Goal: Task Accomplishment & Management: Use online tool/utility

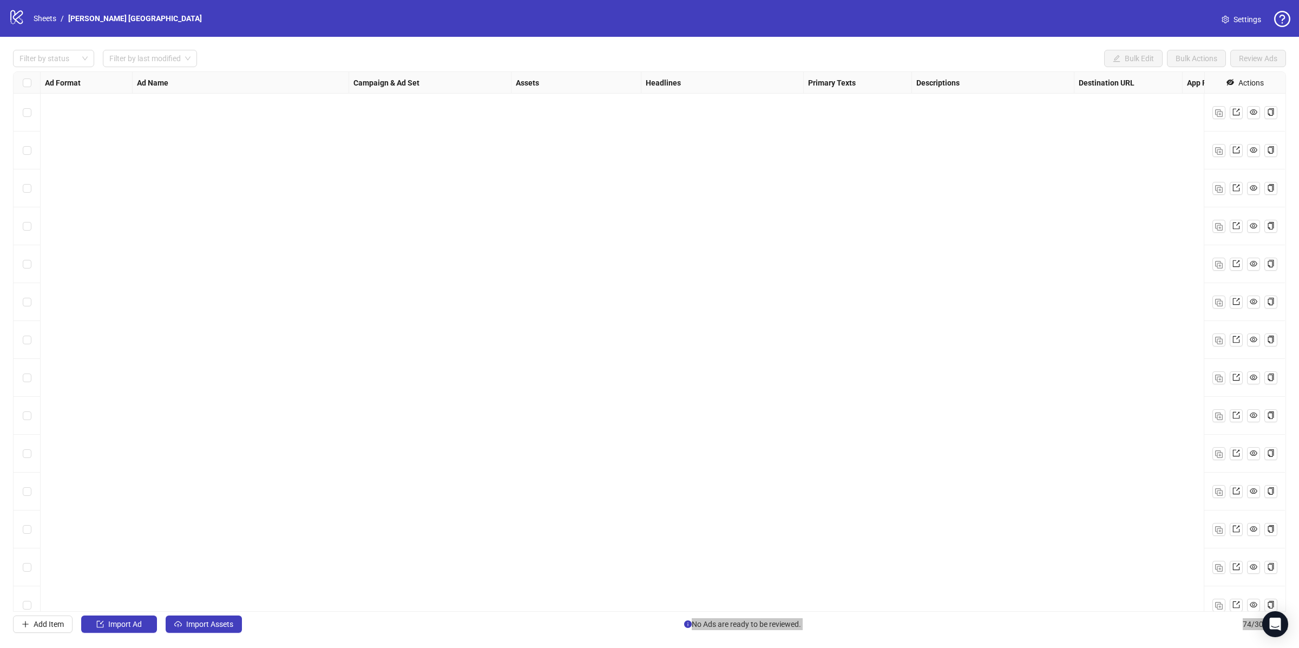
scroll to position [2286, 0]
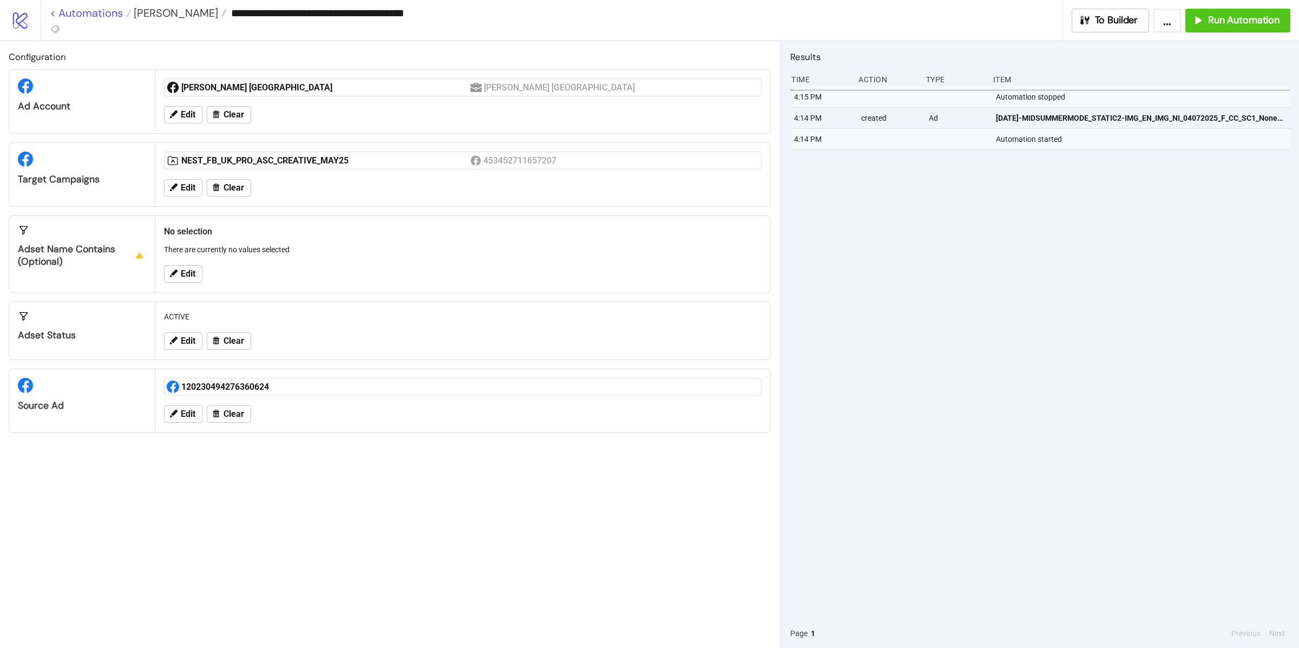
click at [58, 12] on link "< Automations" at bounding box center [90, 13] width 81 height 11
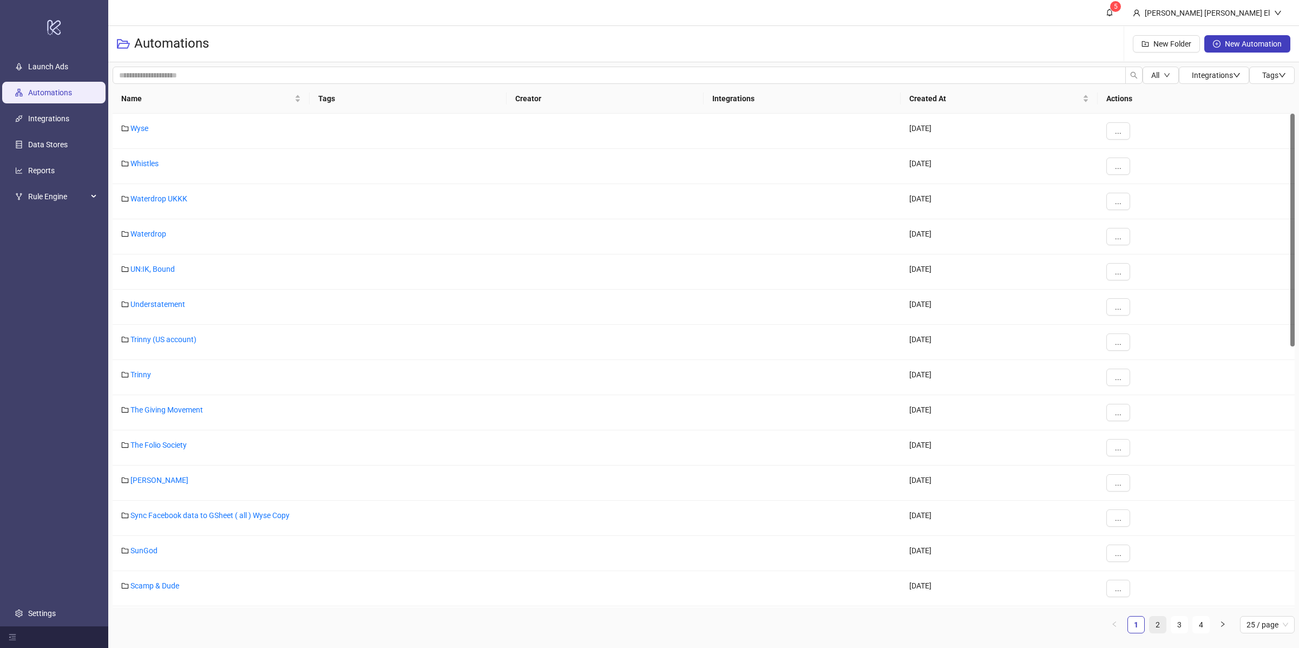
click at [1162, 631] on link "2" at bounding box center [1158, 625] width 16 height 16
click at [148, 269] on link "[PERSON_NAME] [GEOGRAPHIC_DATA]" at bounding box center [196, 269] width 133 height 9
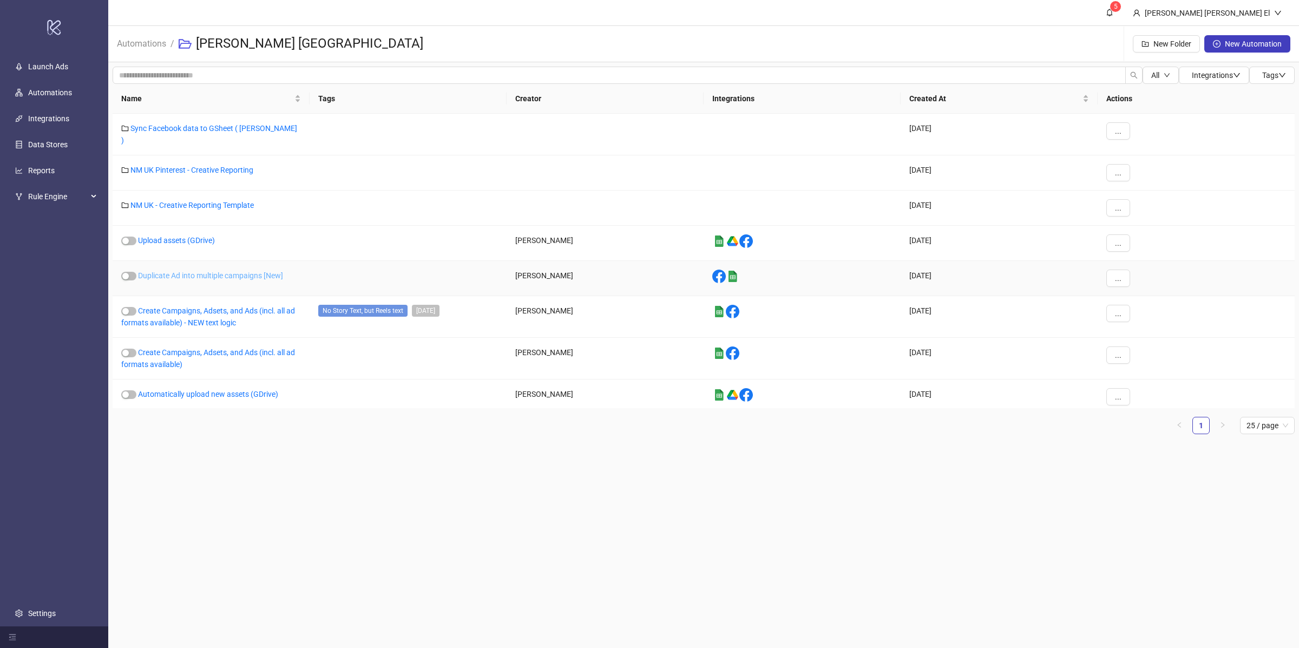
click at [213, 272] on link "Duplicate Ad into multiple campaigns [New]" at bounding box center [210, 275] width 145 height 9
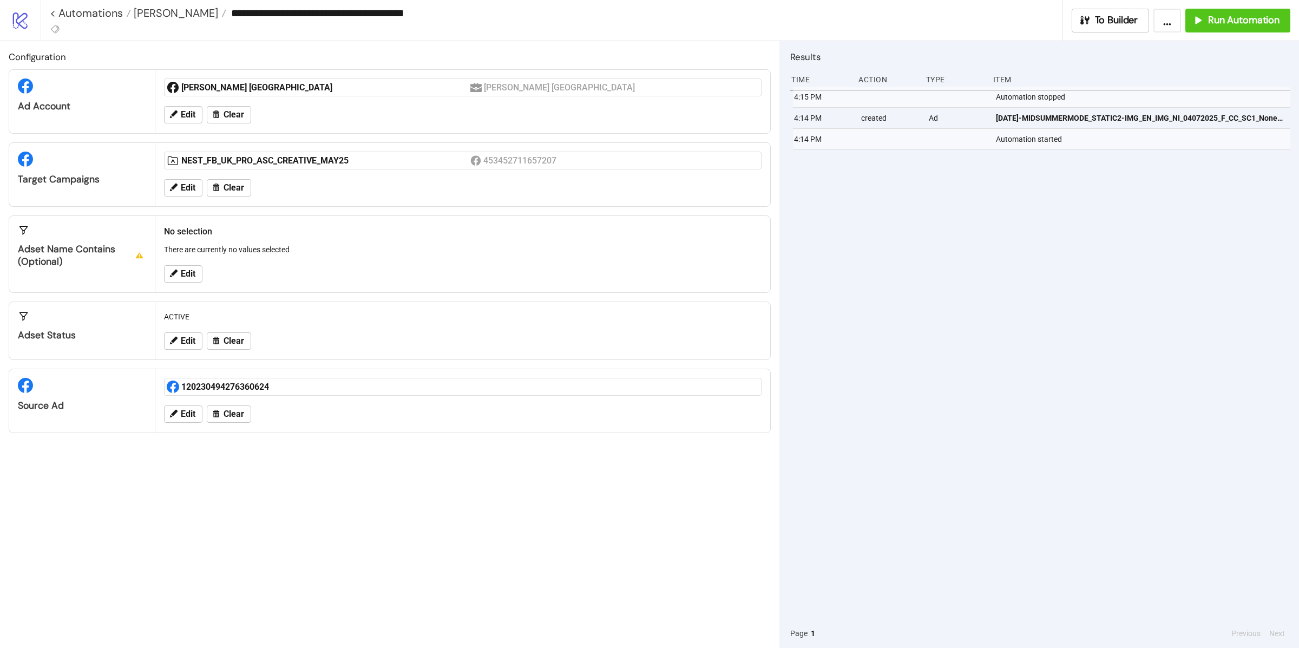
type input "**********"
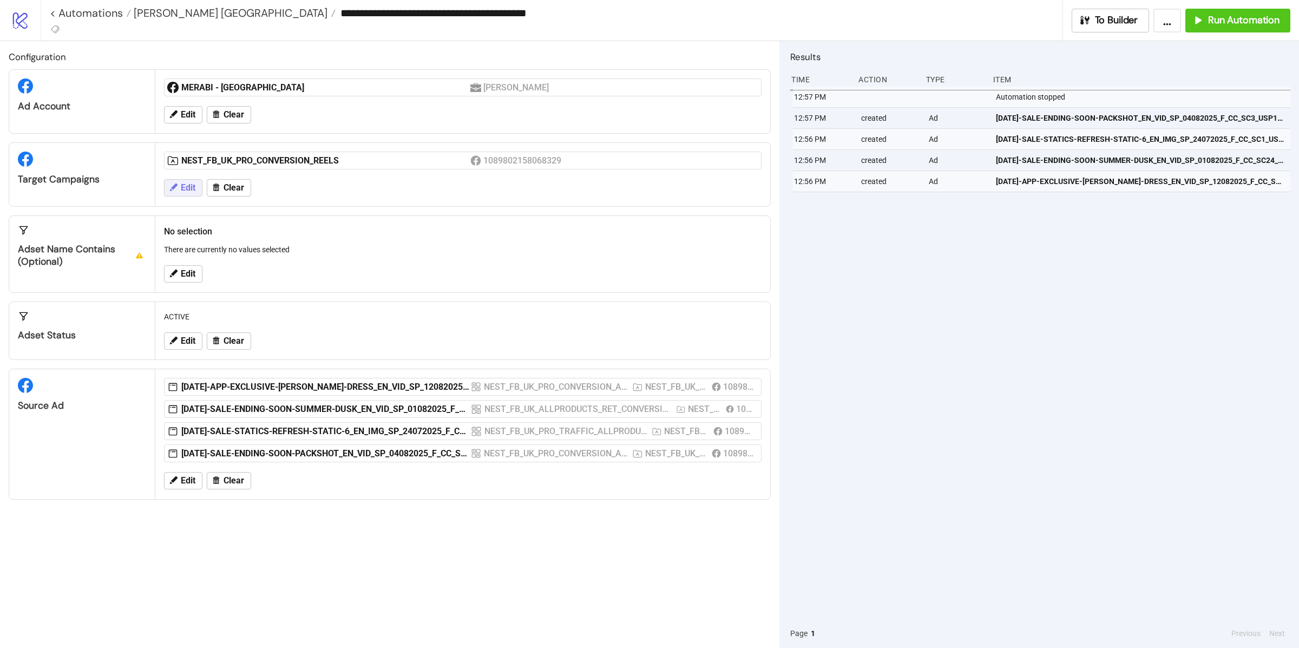
click at [188, 189] on span "Edit" at bounding box center [188, 188] width 15 height 10
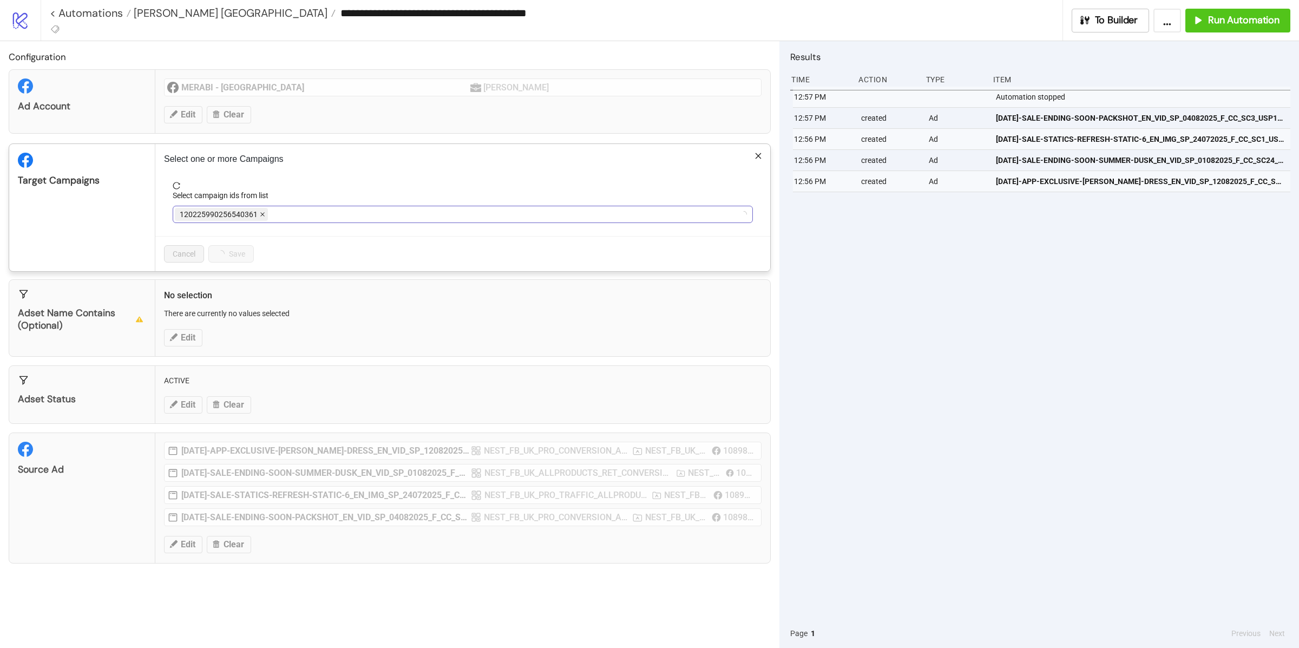
click at [260, 217] on icon "close" at bounding box center [262, 214] width 5 height 5
click at [321, 215] on icon "close" at bounding box center [322, 214] width 5 height 5
click at [266, 218] on div at bounding box center [457, 214] width 565 height 15
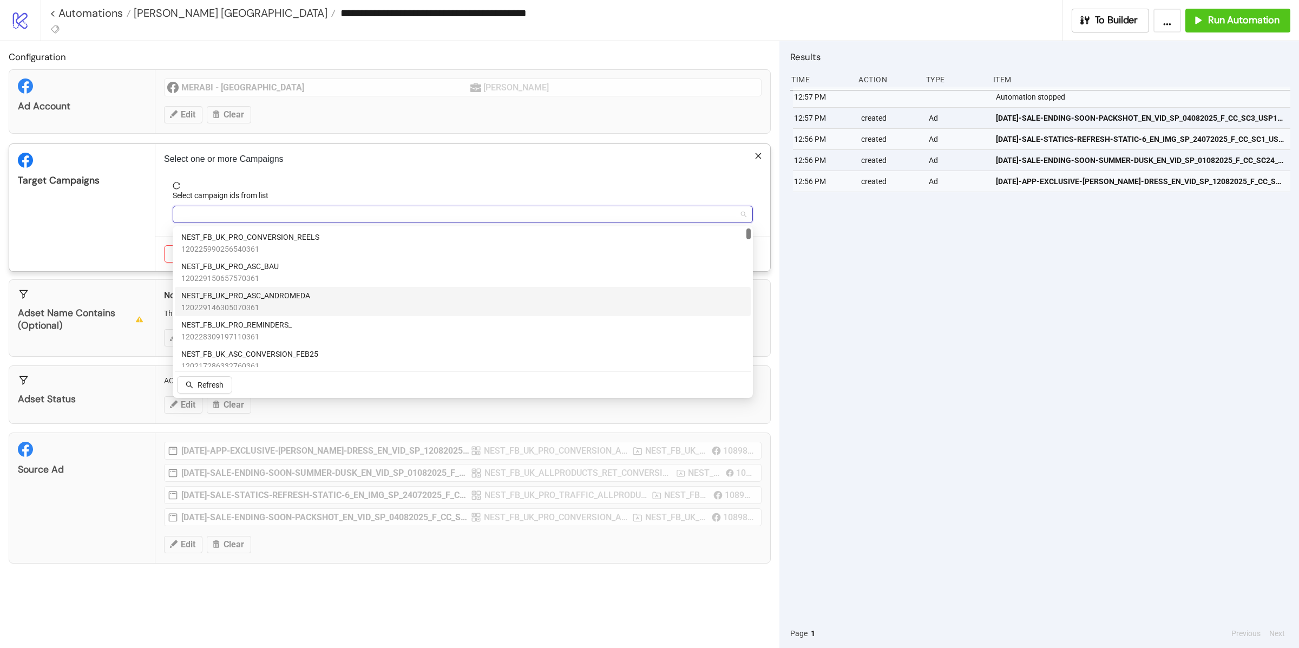
click at [296, 292] on span "NEST_FB_UK_PRO_ASC_ANDROMEDA" at bounding box center [245, 296] width 129 height 12
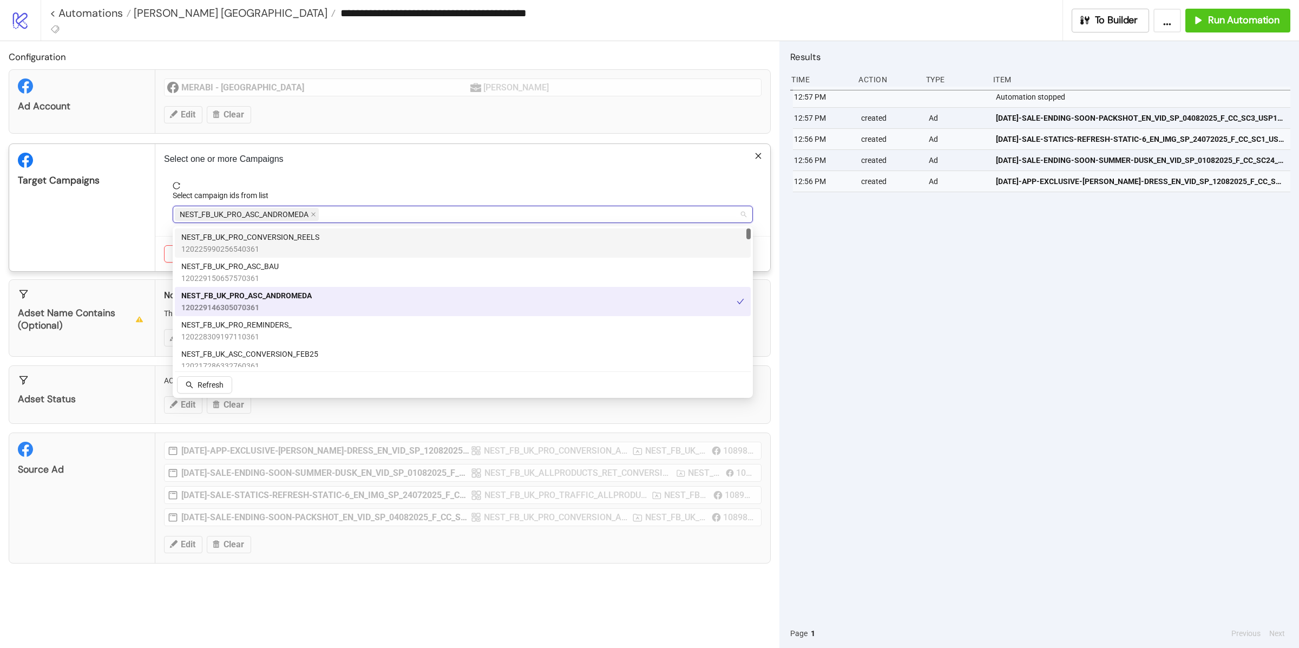
click at [101, 207] on div "Target Campaigns" at bounding box center [82, 207] width 146 height 127
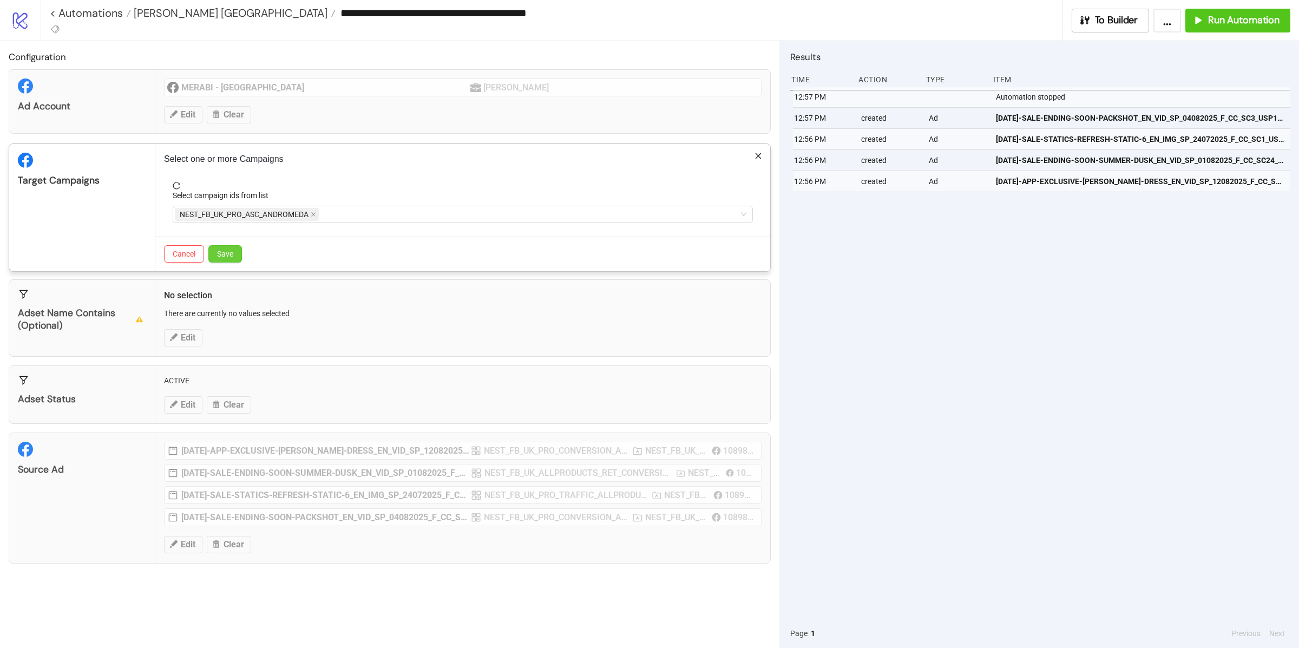
click at [227, 247] on button "Save" at bounding box center [225, 253] width 34 height 17
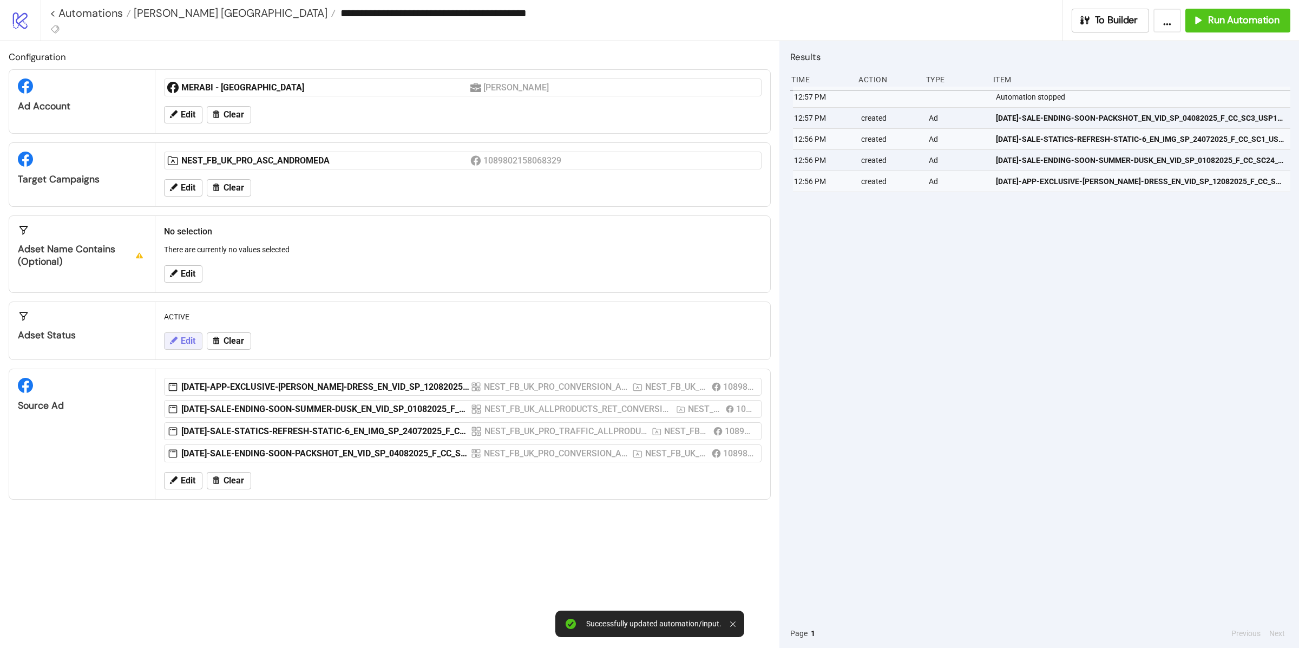
click at [195, 340] on span "Edit" at bounding box center [188, 341] width 15 height 10
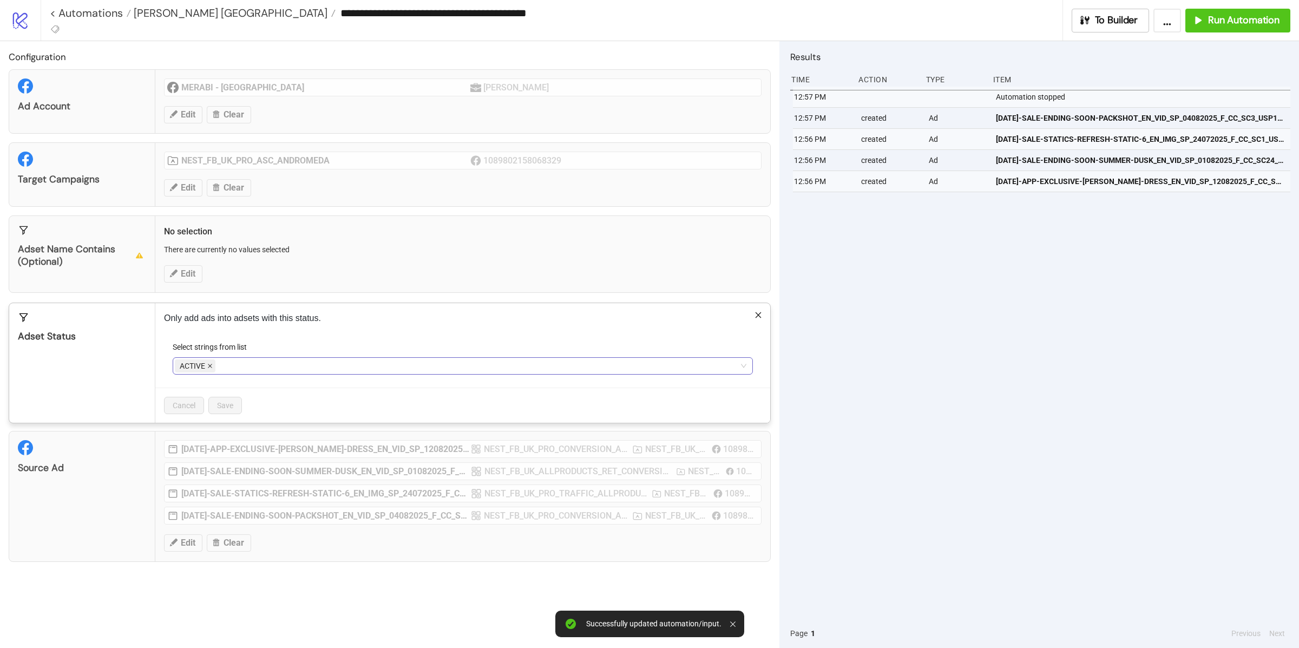
click at [211, 367] on icon "close" at bounding box center [209, 365] width 5 height 5
click at [211, 364] on div at bounding box center [457, 365] width 565 height 15
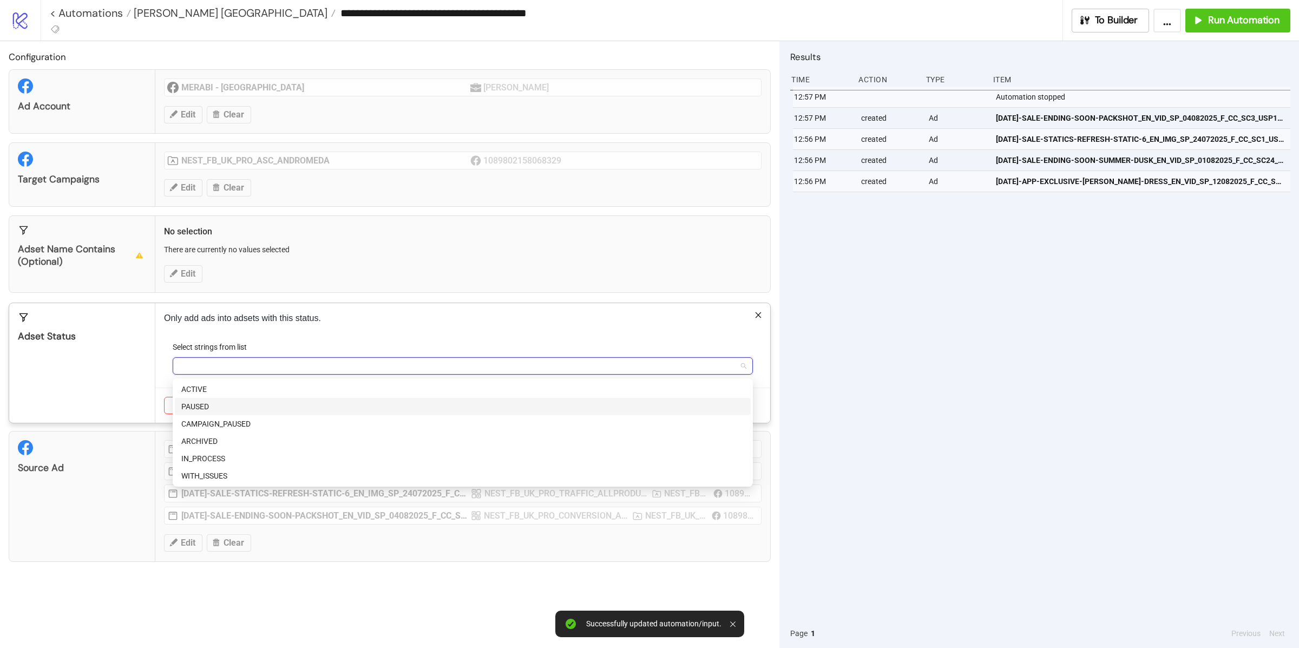
click at [212, 402] on div "PAUSED" at bounding box center [462, 407] width 563 height 12
click at [145, 359] on div "Adset Status" at bounding box center [82, 363] width 146 height 120
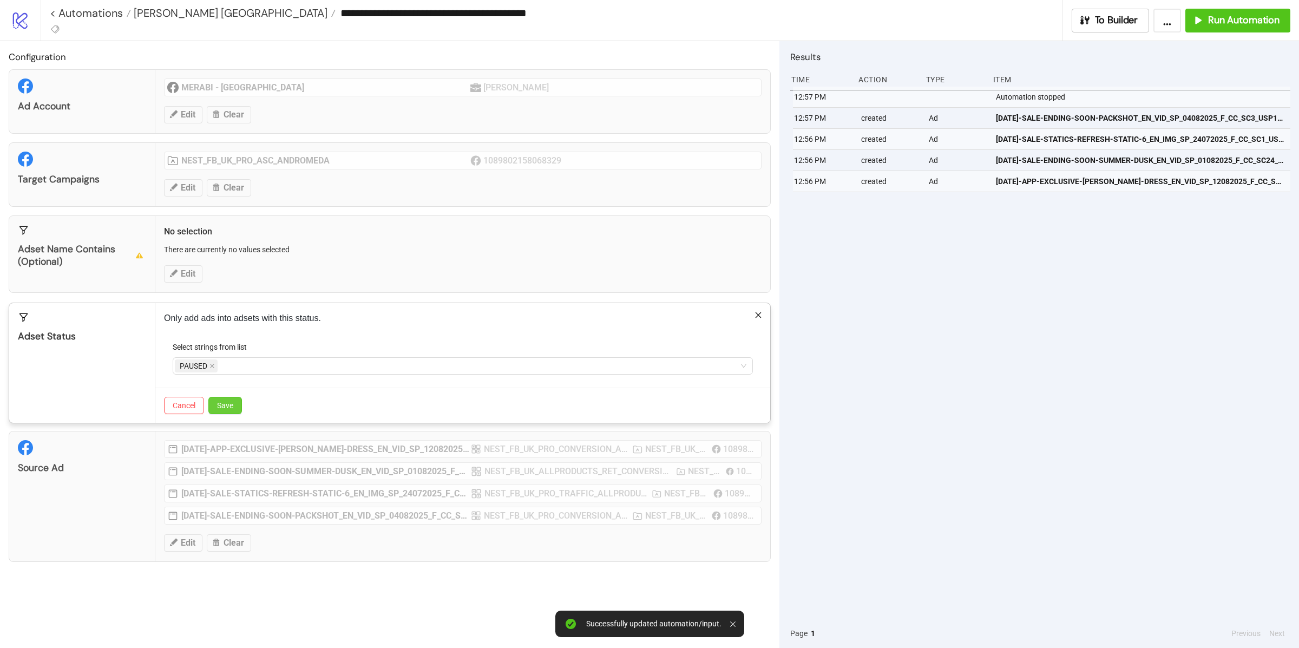
click at [220, 402] on span "Save" at bounding box center [225, 405] width 16 height 9
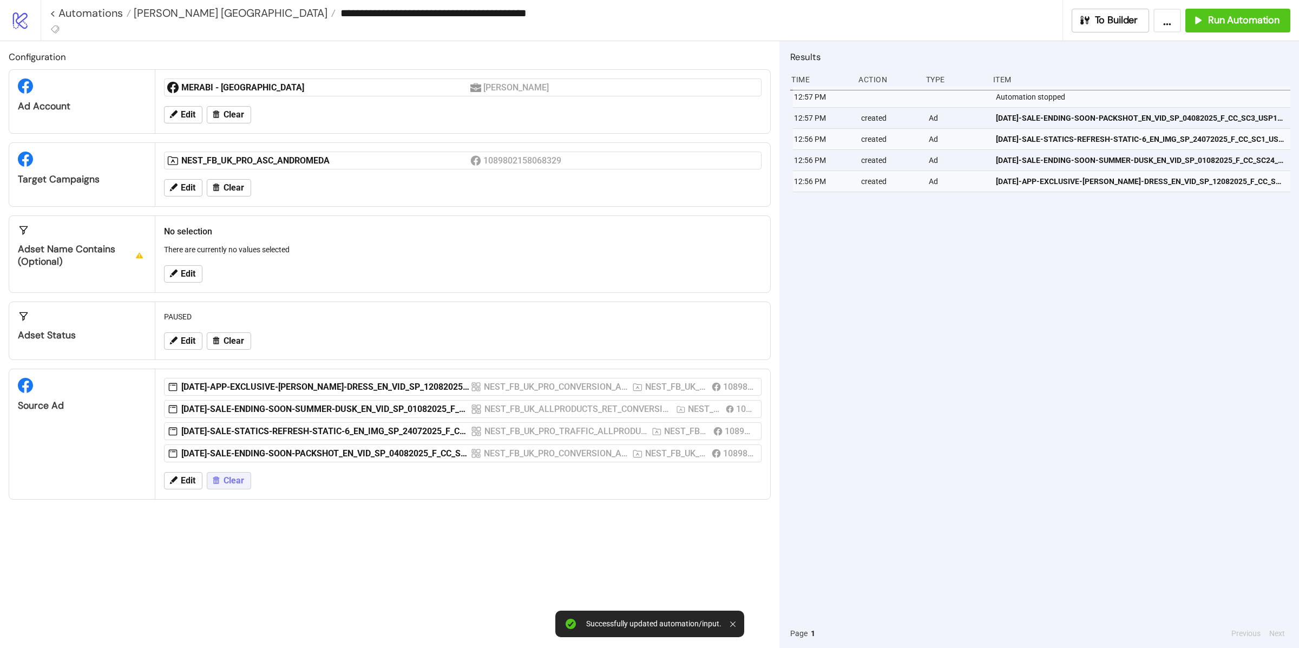
click at [228, 486] on span "Clear" at bounding box center [234, 481] width 21 height 10
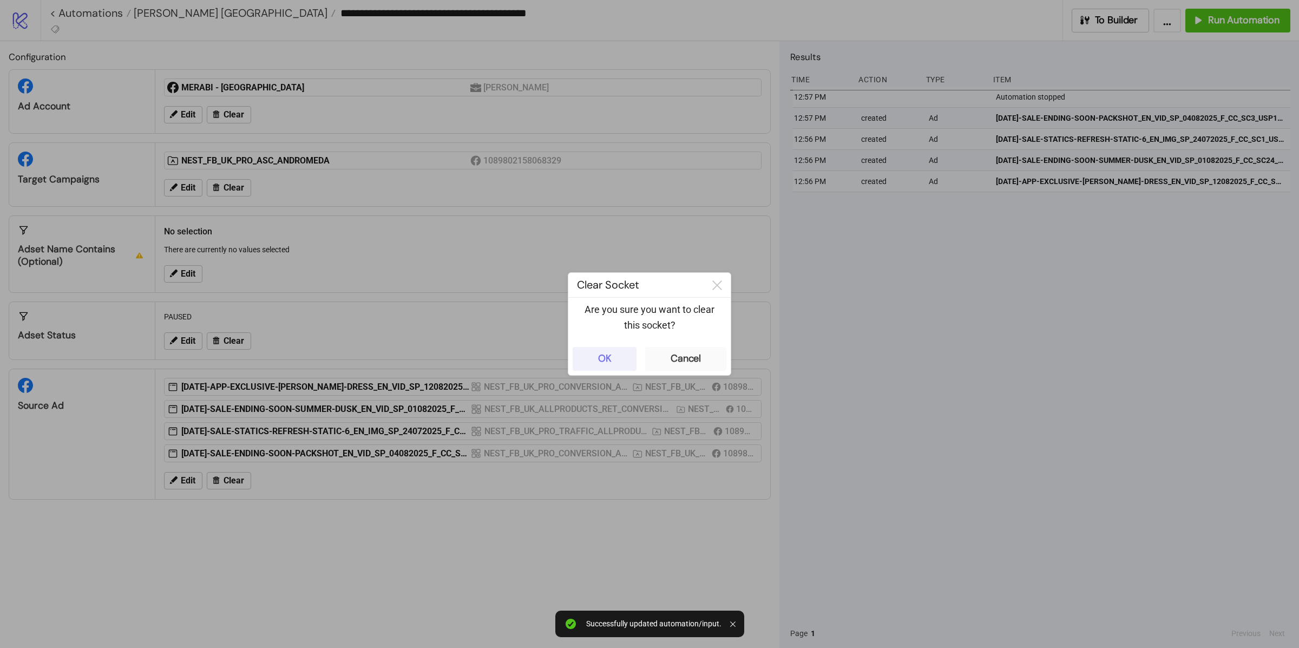
click at [618, 358] on button "OK" at bounding box center [605, 359] width 64 height 24
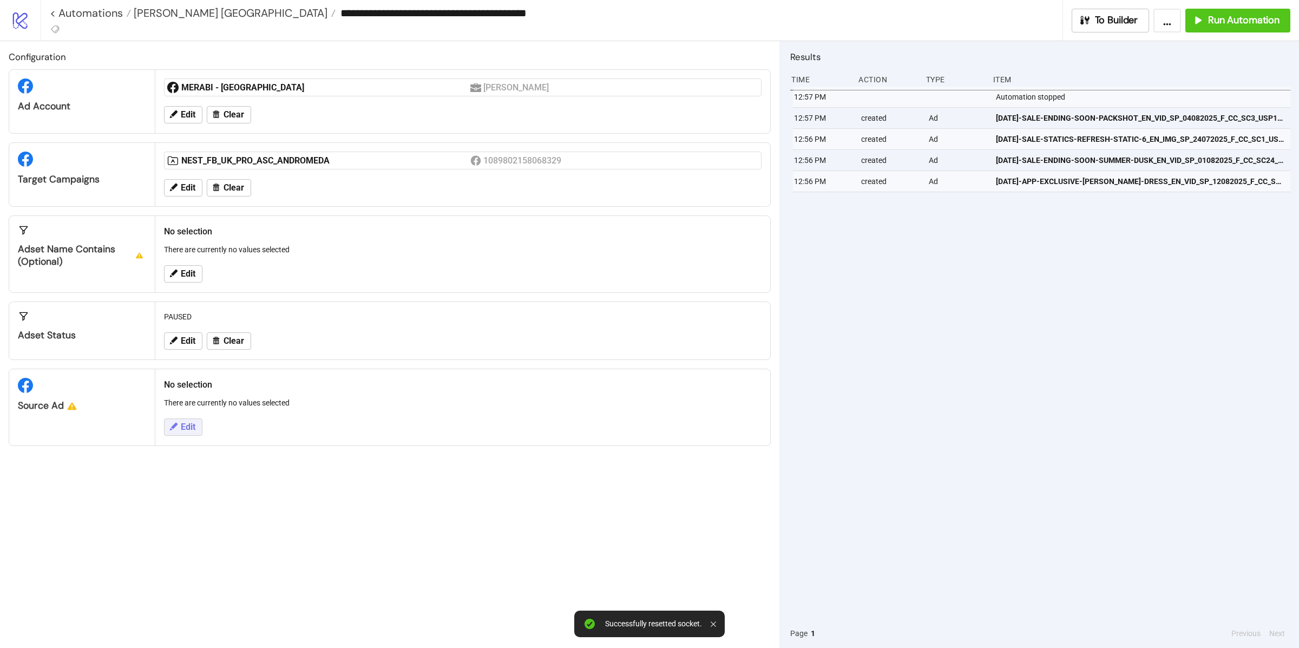
click at [188, 428] on span "Edit" at bounding box center [188, 427] width 15 height 10
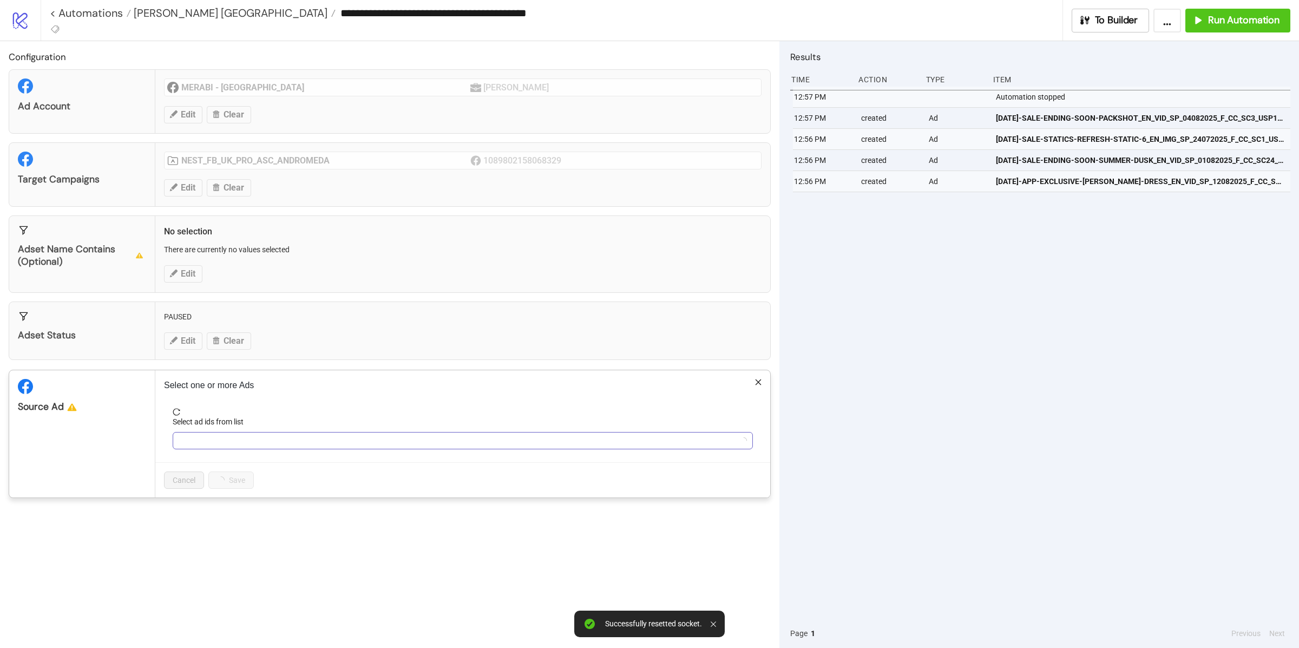
click at [244, 442] on div at bounding box center [457, 440] width 565 height 15
click at [213, 445] on div at bounding box center [457, 440] width 565 height 15
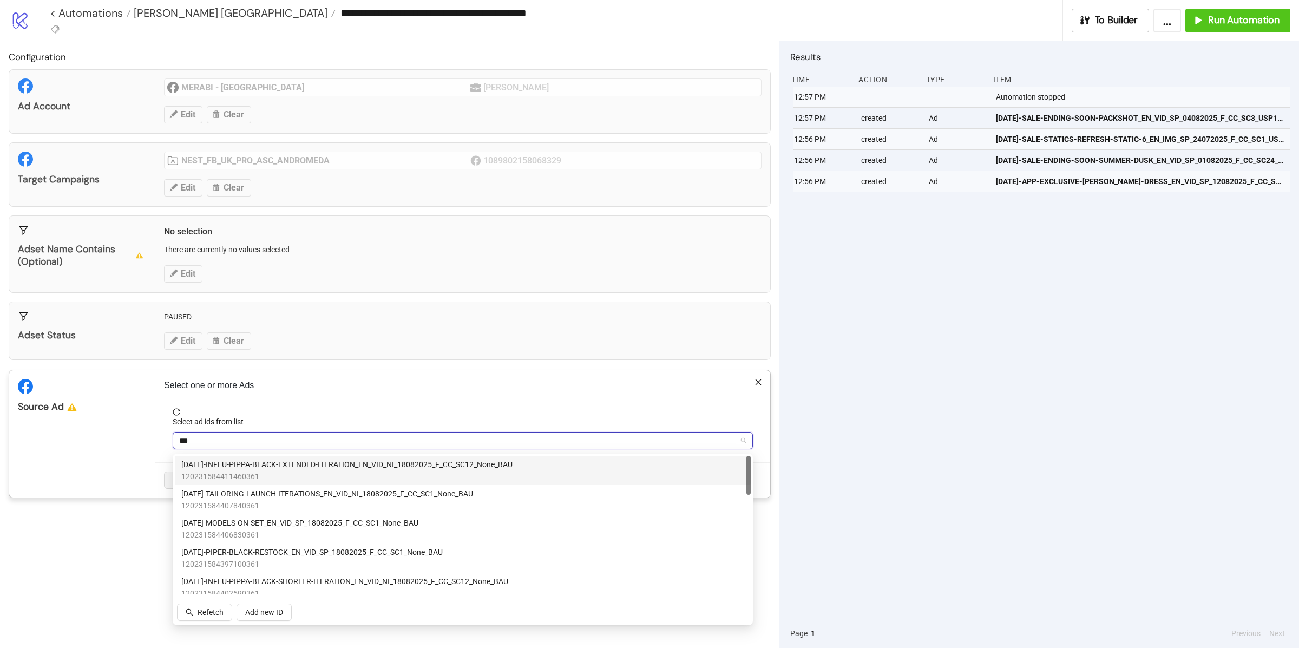
type input "****"
click at [313, 467] on span "[DATE]-INFLU-PIPPA-BLACK-EXTENDED-ITERATION_EN_VID_NI_18082025_F_CC_SC12_None_B…" at bounding box center [346, 464] width 331 height 12
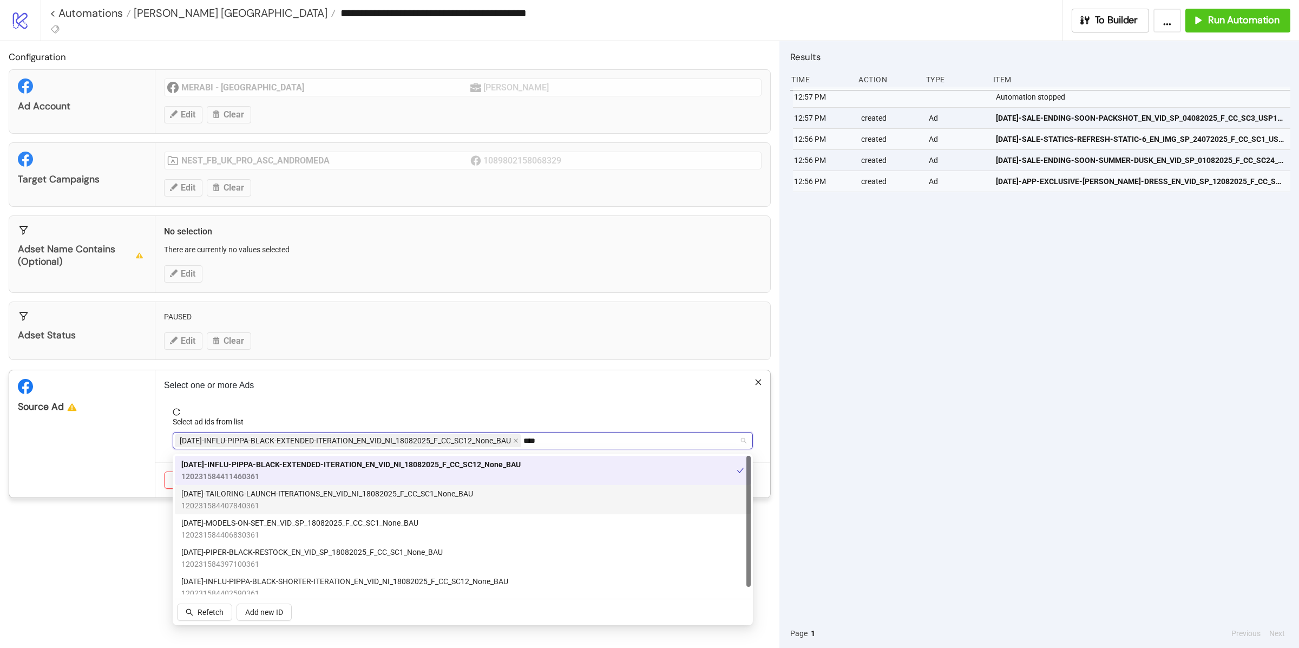
click at [304, 502] on span "120231584407840361" at bounding box center [327, 506] width 292 height 12
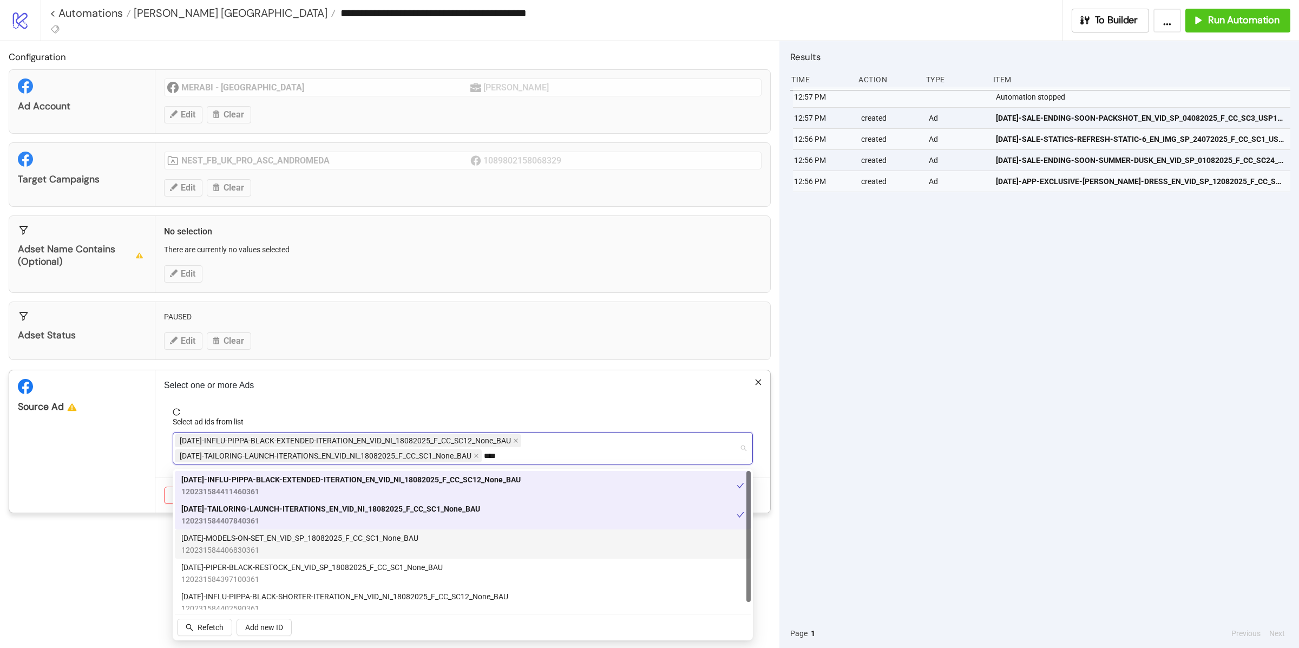
click at [302, 539] on span "[DATE]-MODELS-ON-SET_EN_VID_SP_18082025_F_CC_SC1_None_BAU" at bounding box center [299, 538] width 237 height 12
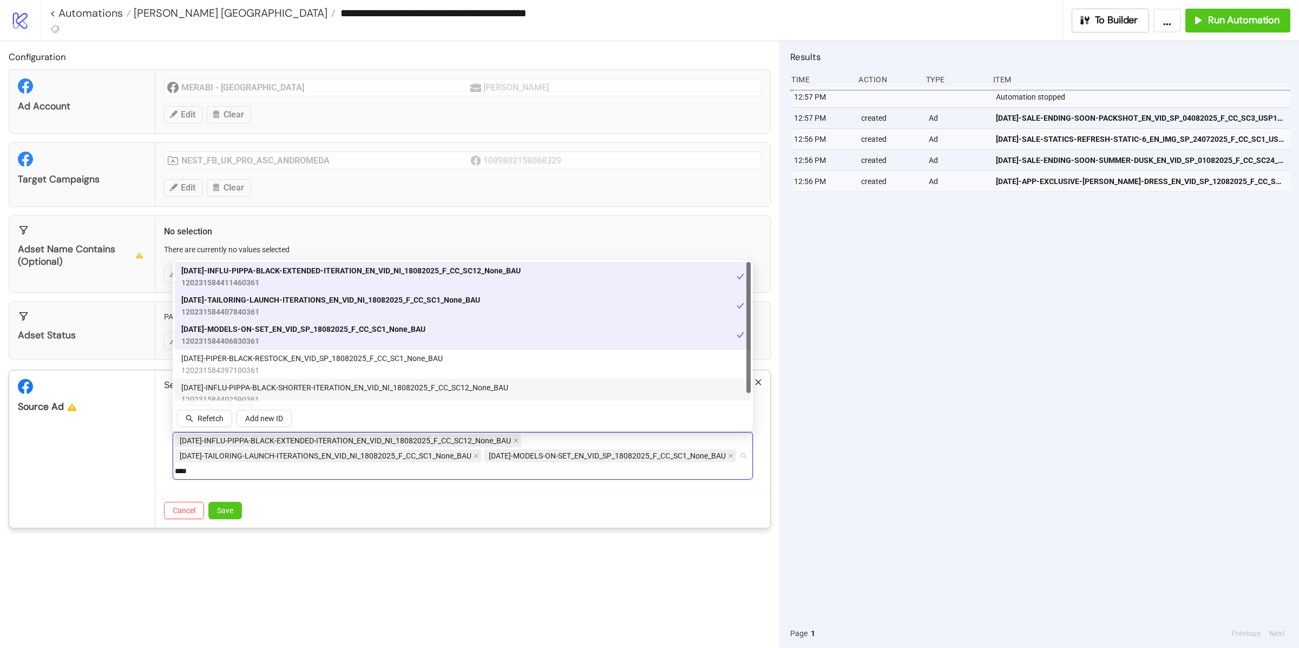
click at [283, 391] on span "[DATE]-INFLU-PIPPA-BLACK-SHORTER-ITERATION_EN_VID_NI_18082025_F_CC_SC12_None_BAU" at bounding box center [344, 388] width 327 height 12
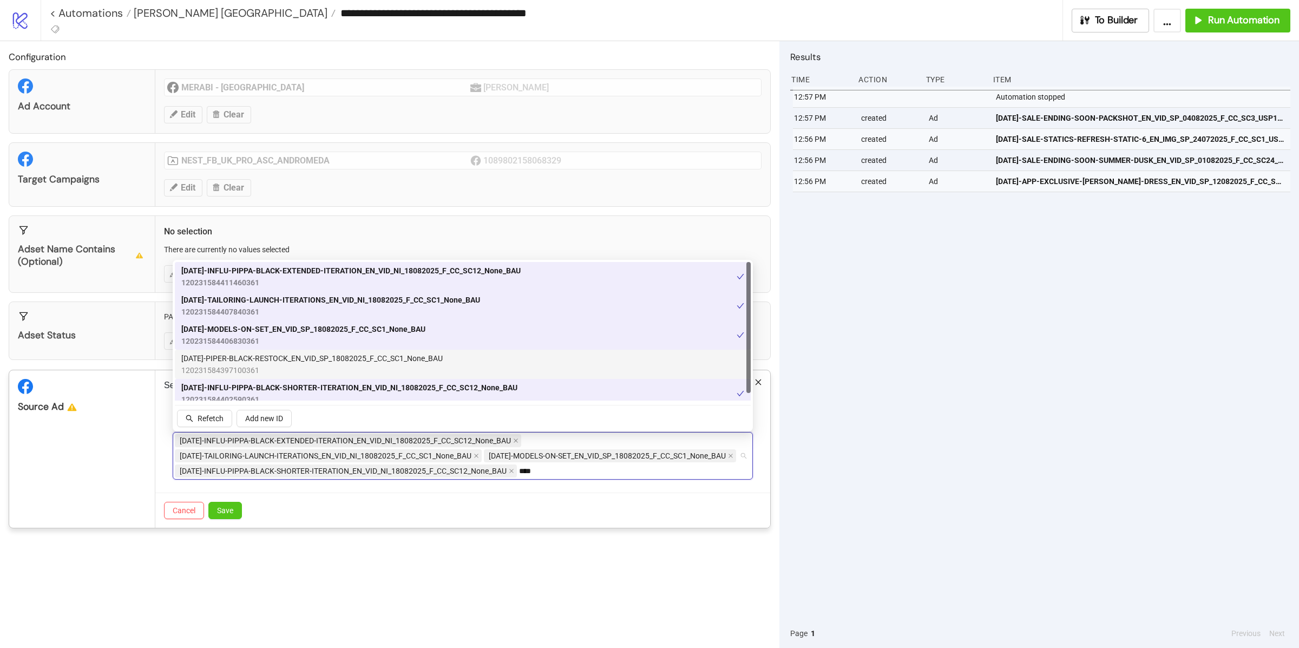
click at [283, 370] on span "120231584397100361" at bounding box center [311, 370] width 261 height 12
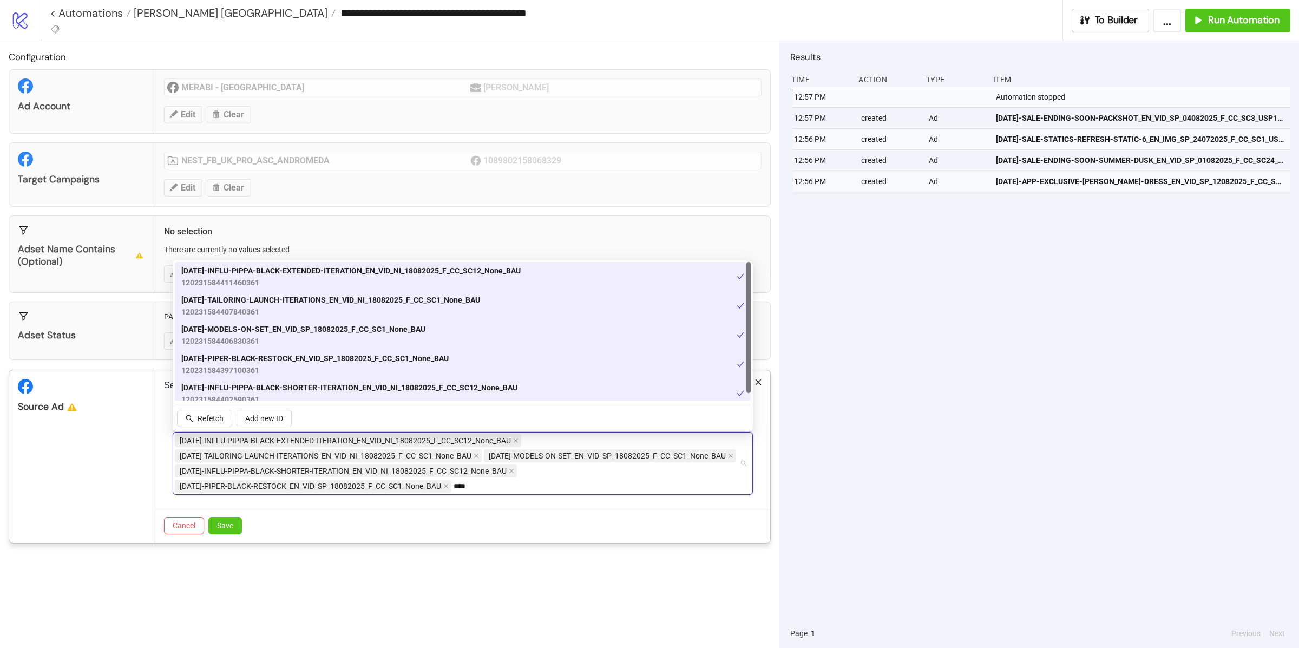
scroll to position [7, 0]
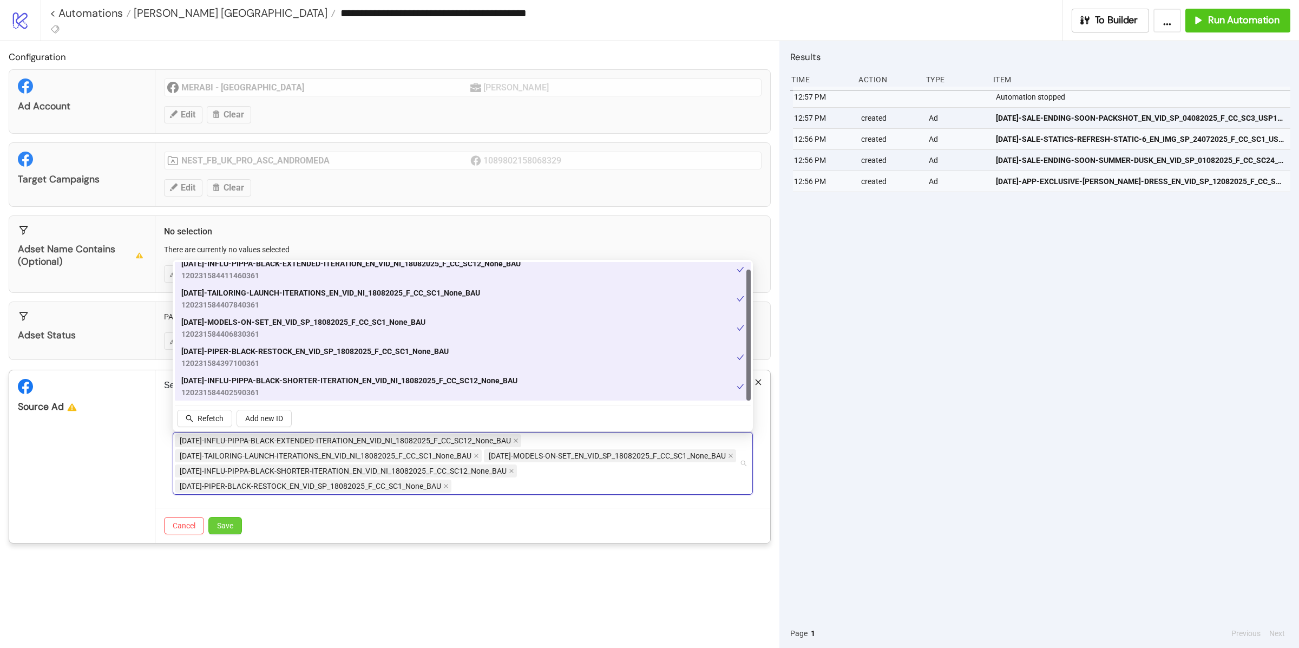
click at [238, 534] on button "Save" at bounding box center [225, 525] width 34 height 17
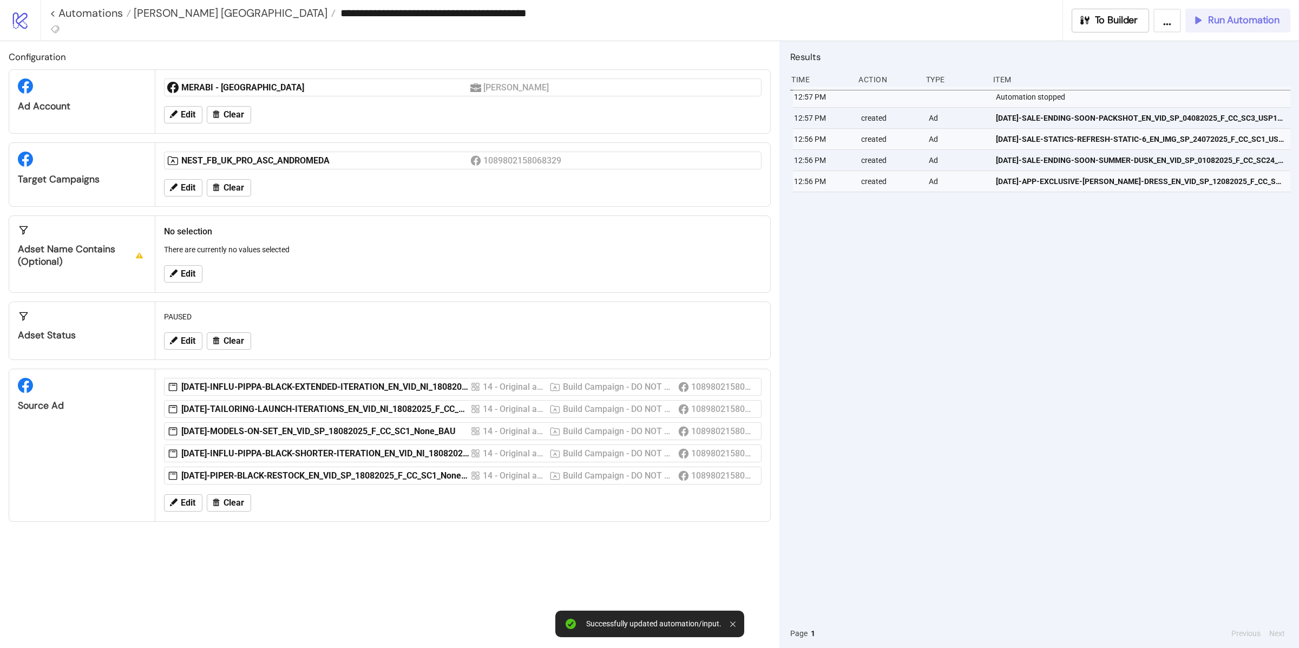
click at [1228, 22] on span "Run Automation" at bounding box center [1243, 20] width 71 height 12
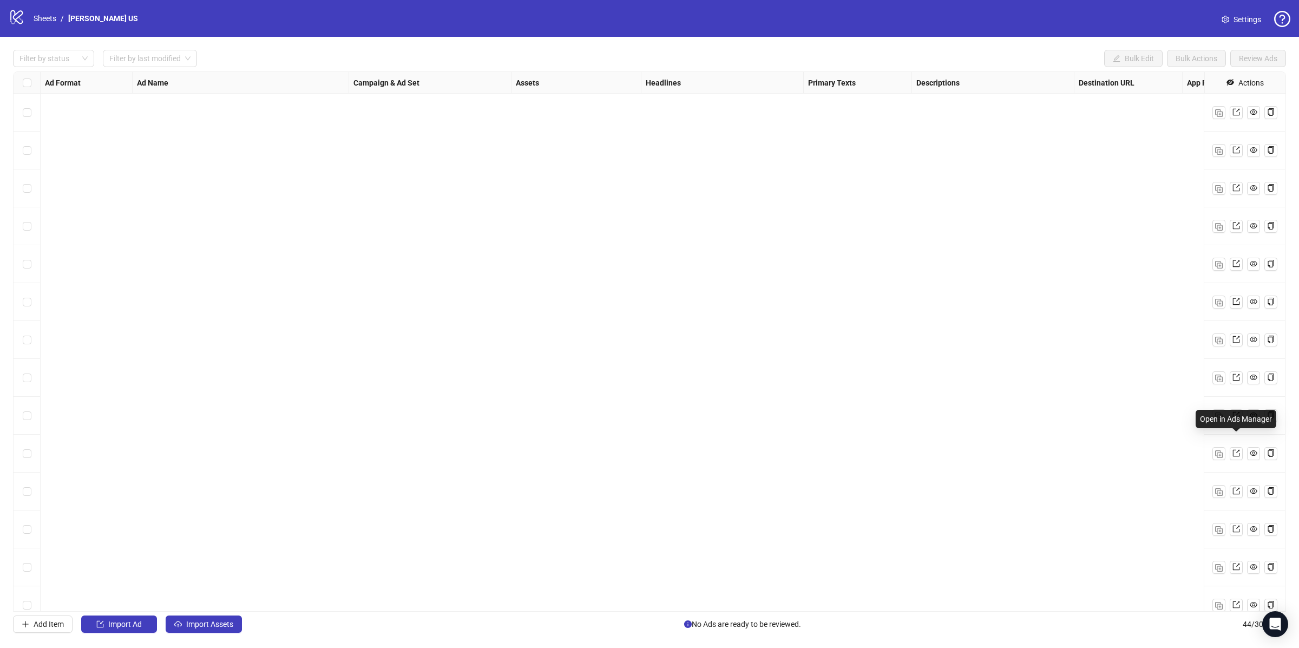
scroll to position [1149, 0]
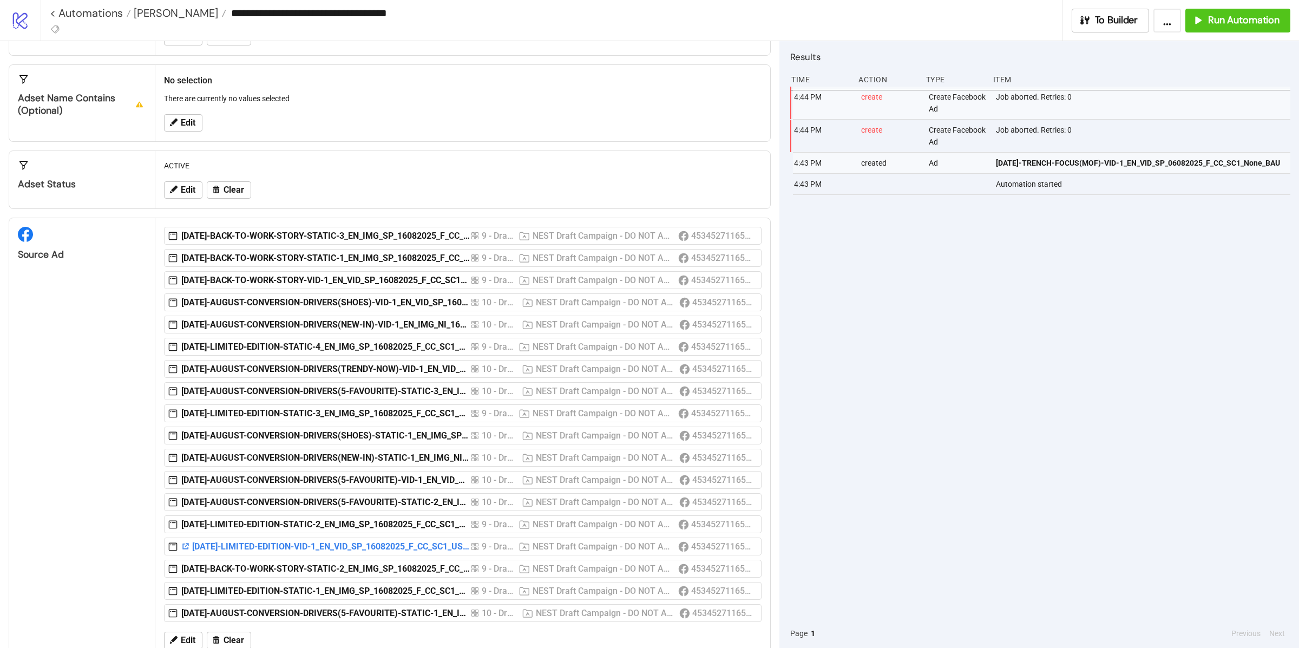
scroll to position [231, 0]
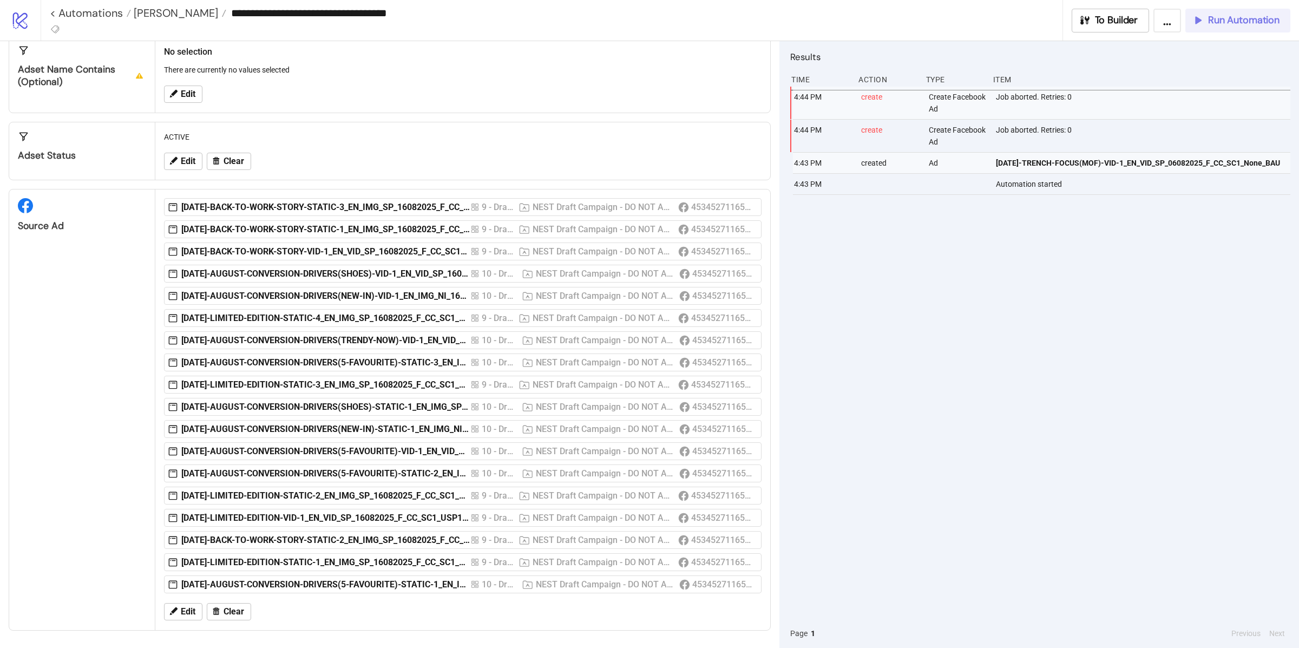
click at [1238, 24] on span "Run Automation" at bounding box center [1243, 20] width 71 height 12
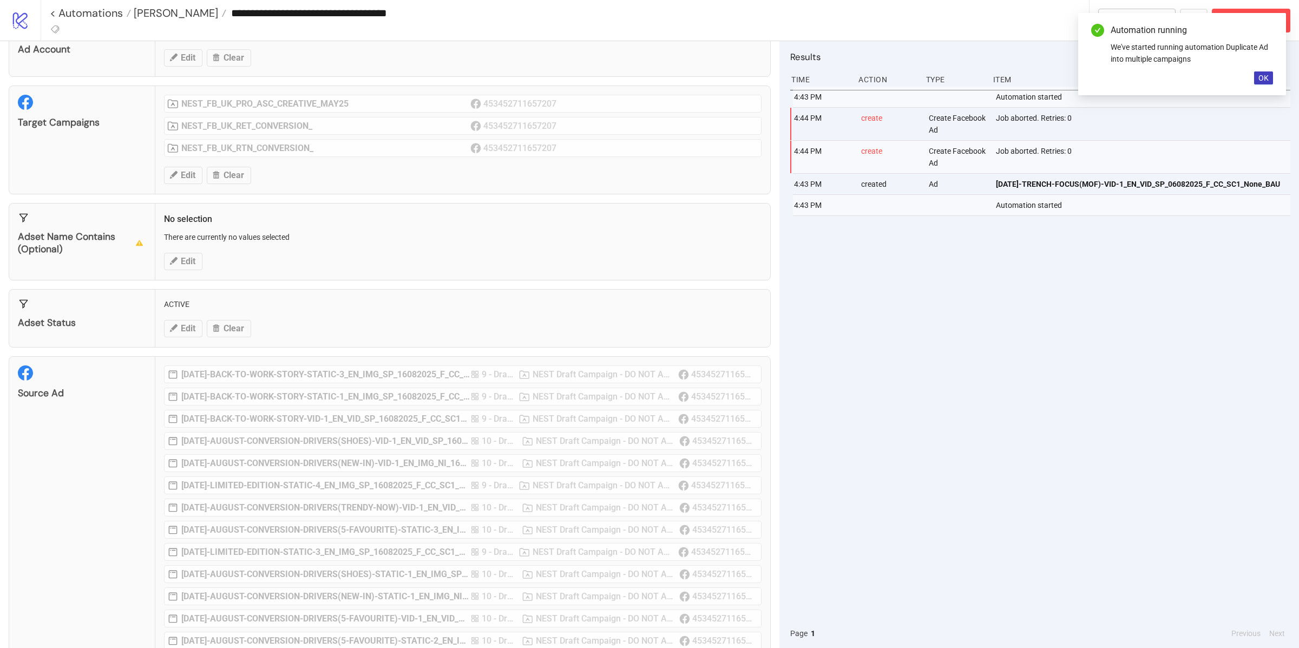
scroll to position [0, 0]
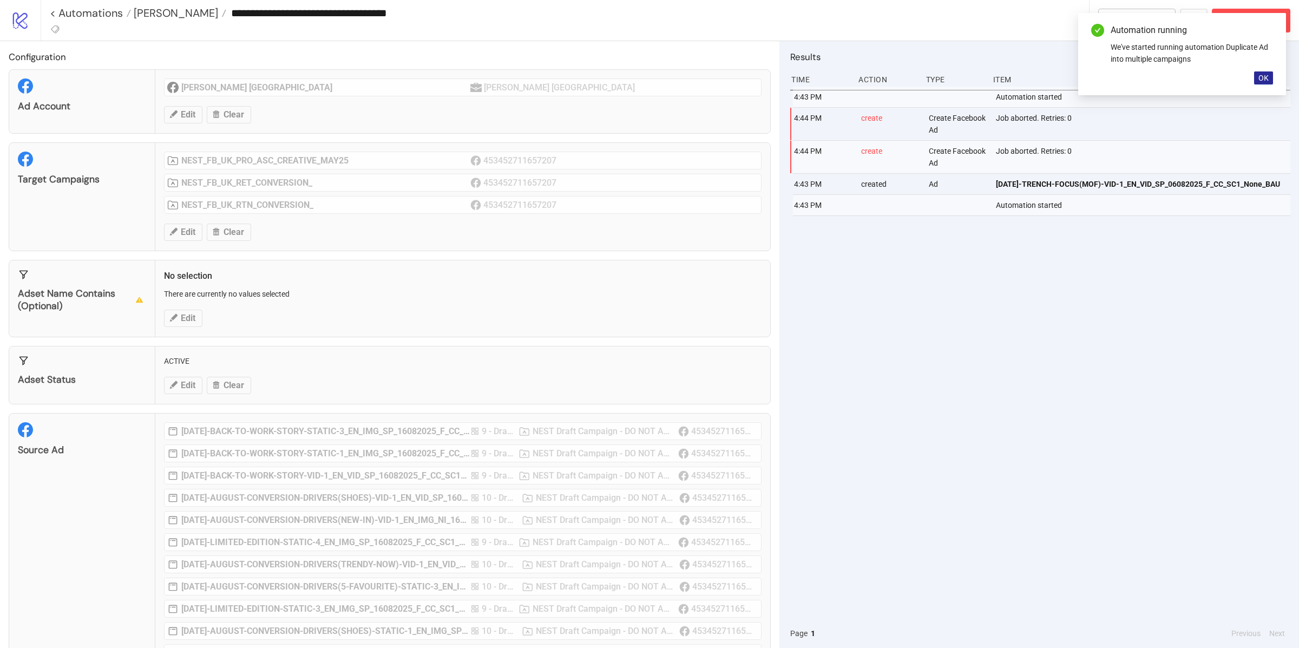
click at [1262, 76] on span "OK" at bounding box center [1263, 78] width 10 height 9
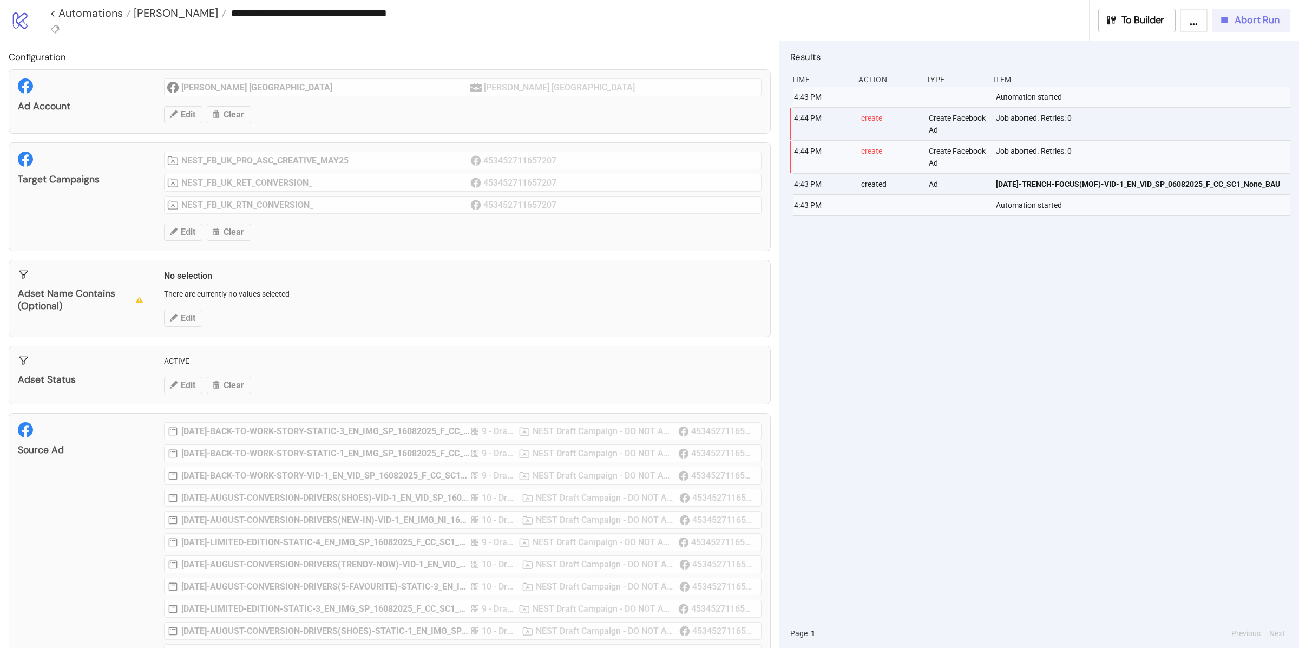
click at [1253, 25] on span "Abort Run" at bounding box center [1257, 20] width 45 height 12
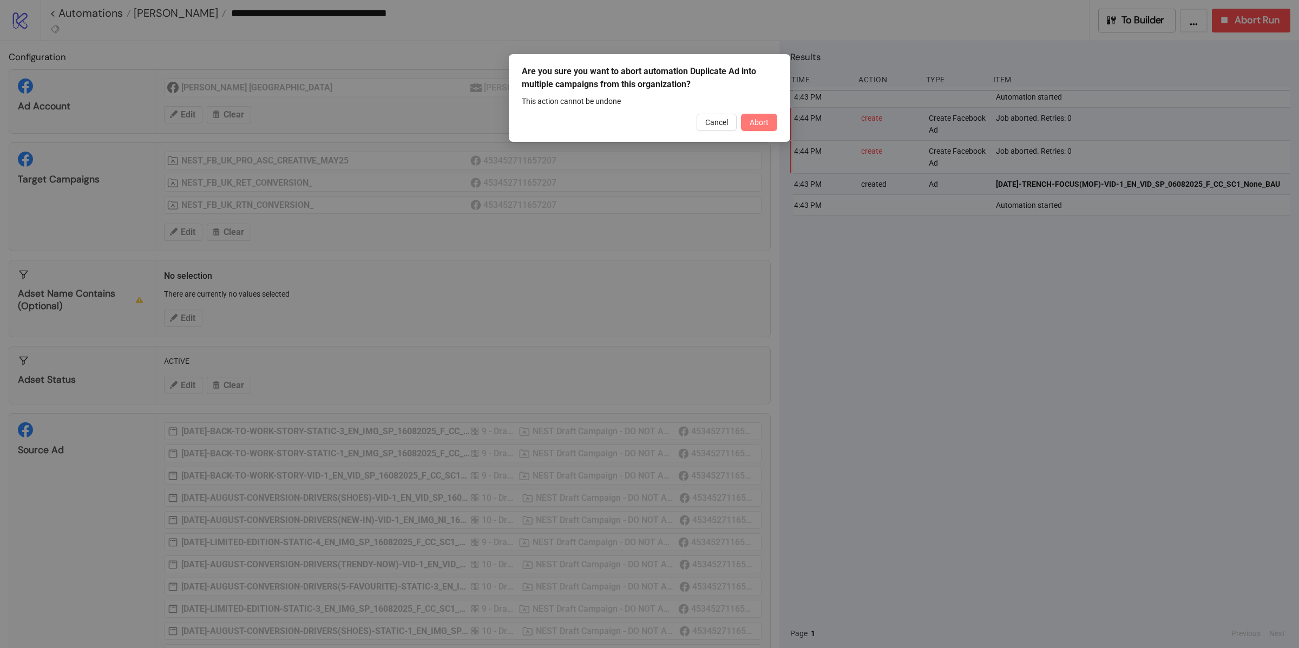
click at [771, 121] on button "Abort" at bounding box center [759, 122] width 36 height 17
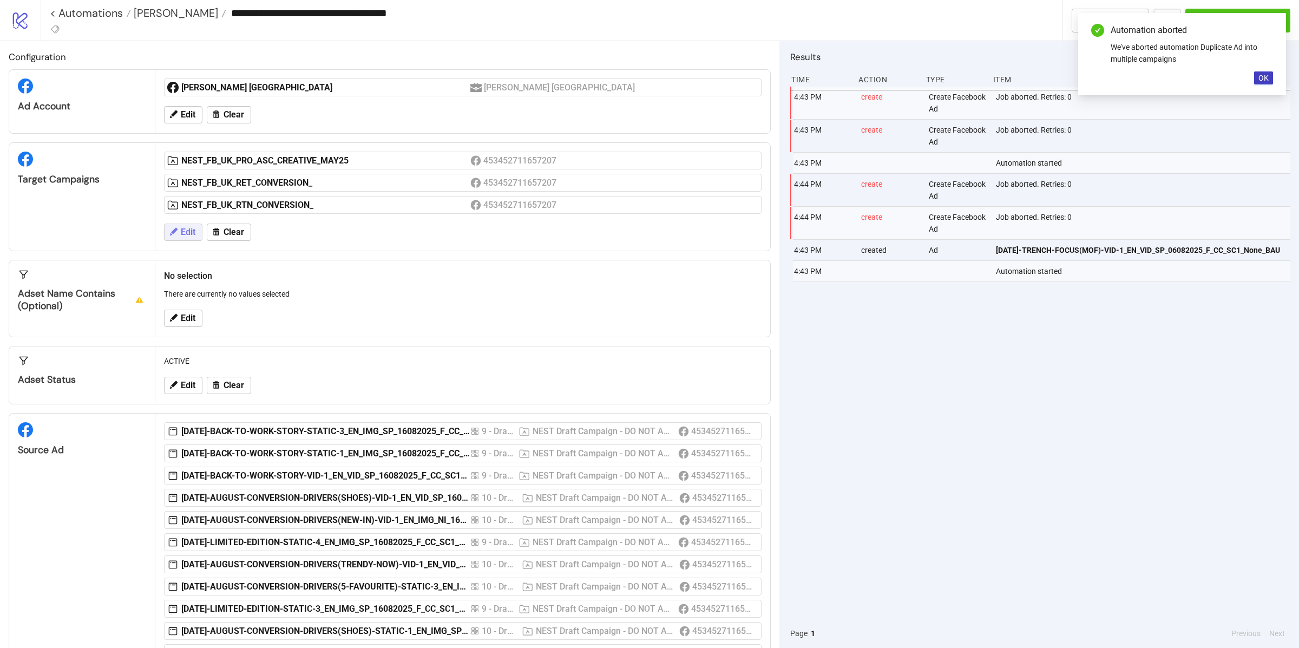
click at [196, 234] on button "Edit" at bounding box center [183, 232] width 38 height 17
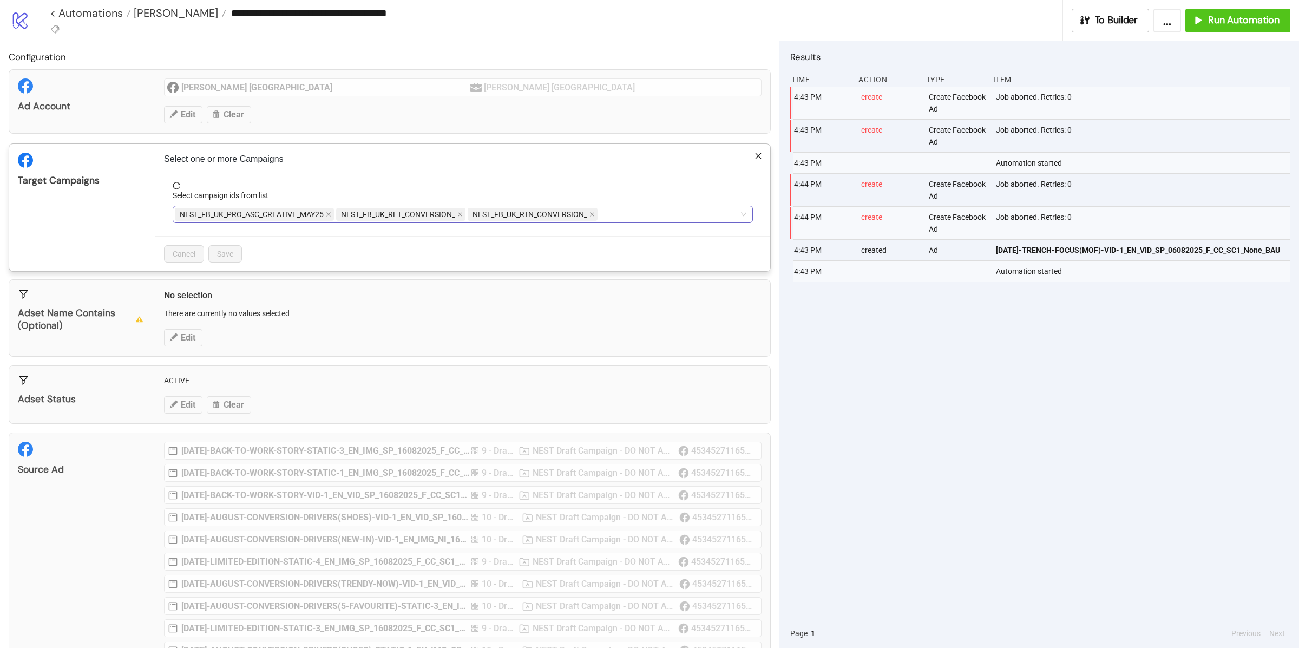
click at [458, 217] on span "NEST_FB_UK_RET_CONVERSION_" at bounding box center [400, 214] width 129 height 13
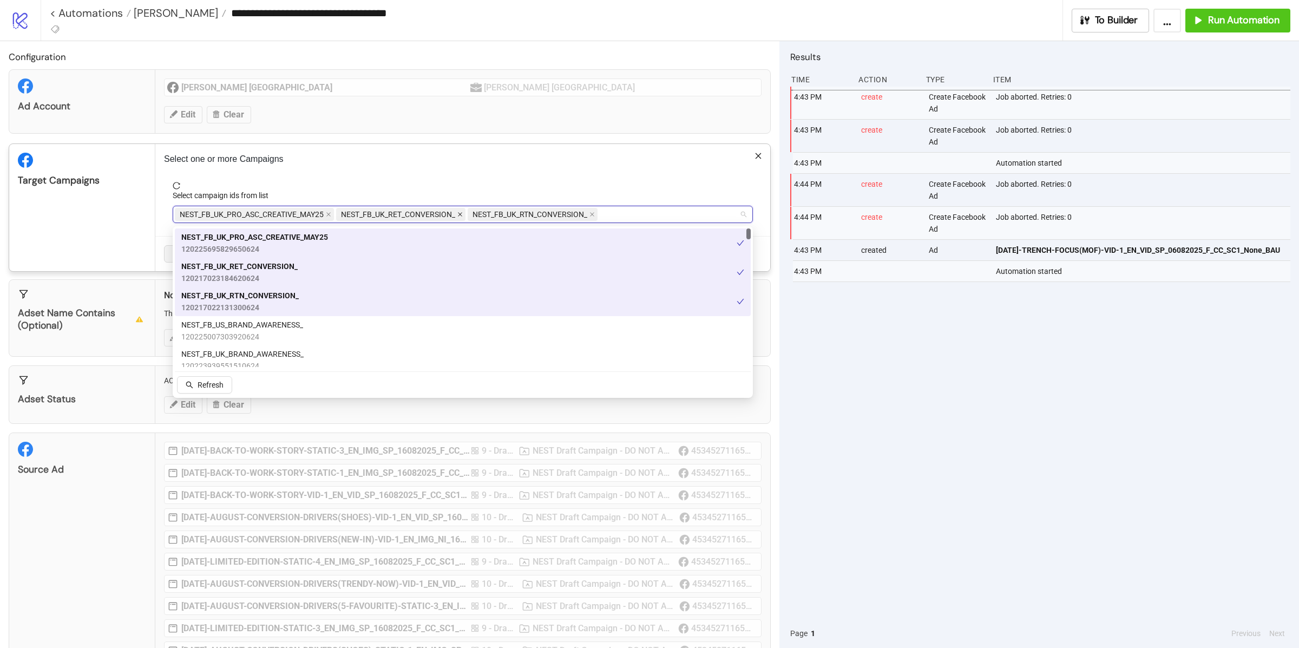
click at [462, 216] on icon "close" at bounding box center [459, 214] width 5 height 5
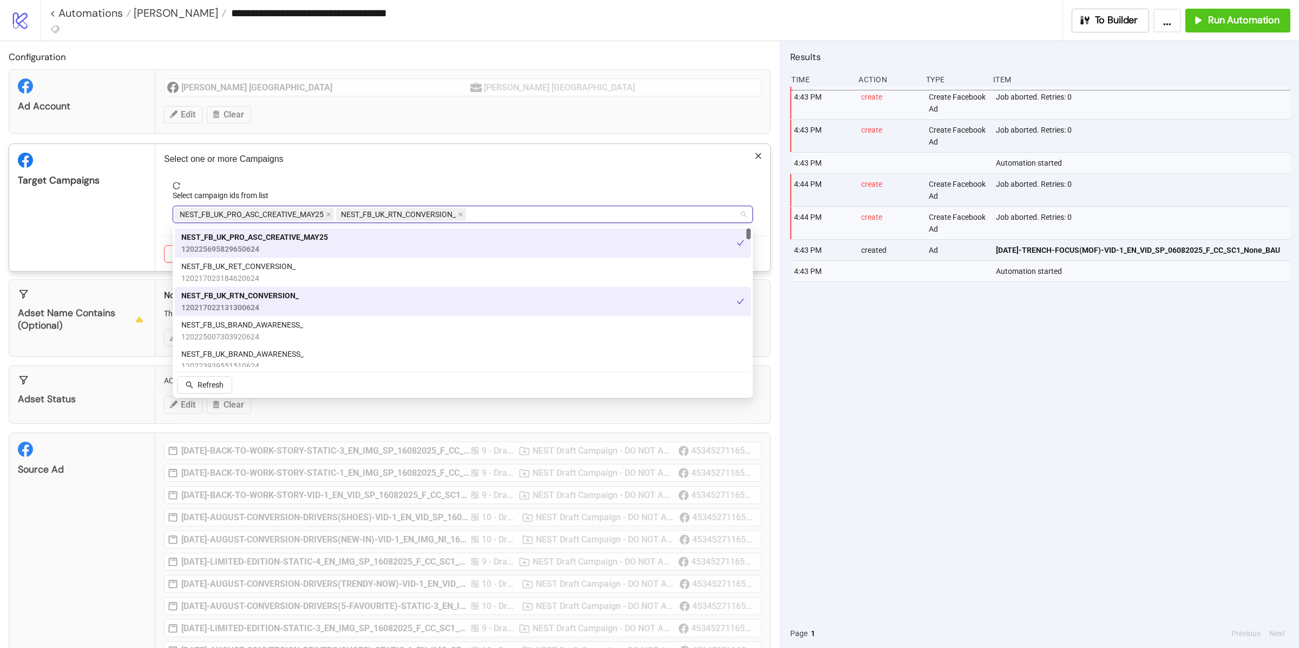
click at [466, 216] on span "NEST_FB_UK_RTN_CONVERSION_" at bounding box center [401, 214] width 130 height 13
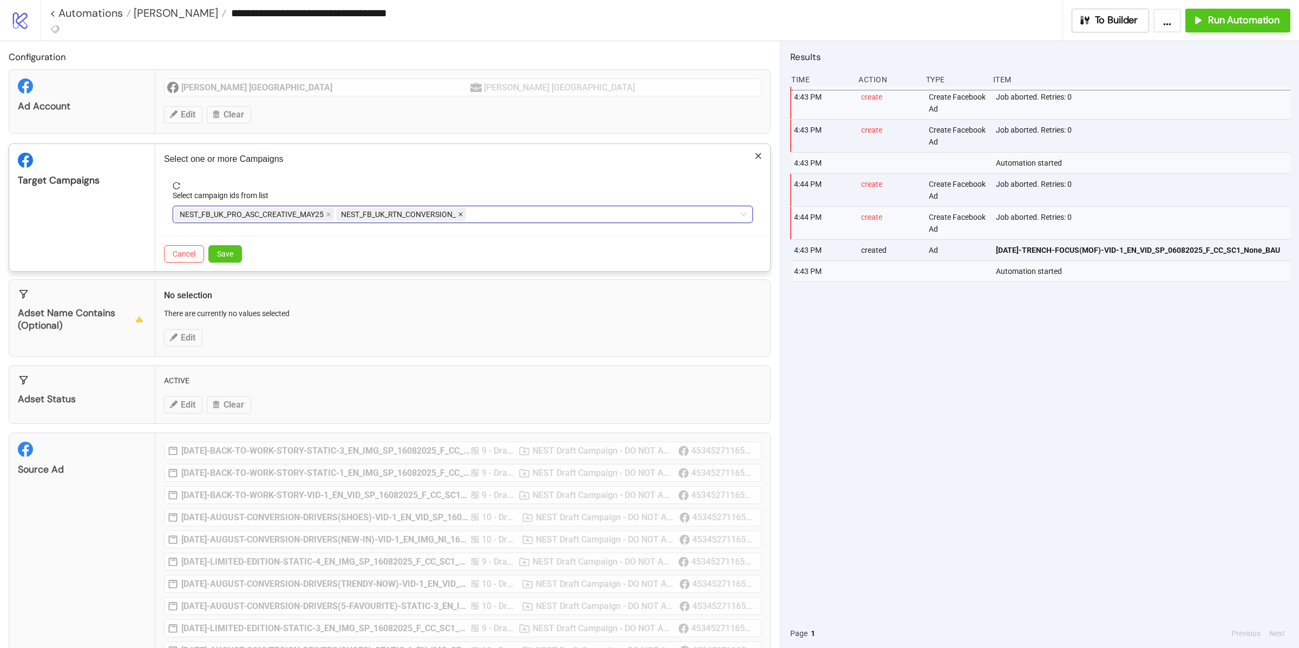
click at [462, 214] on icon "close" at bounding box center [460, 214] width 5 height 5
click at [233, 250] on span "Save" at bounding box center [225, 254] width 16 height 9
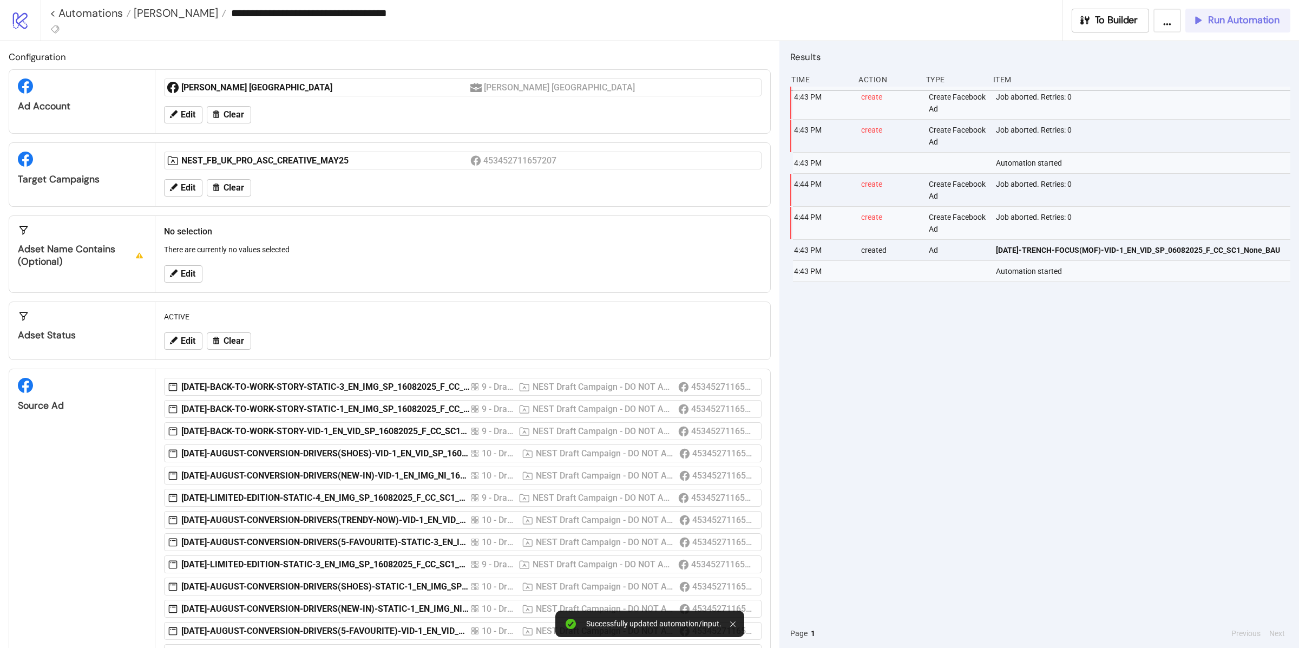
click at [1216, 21] on span "Run Automation" at bounding box center [1243, 20] width 71 height 12
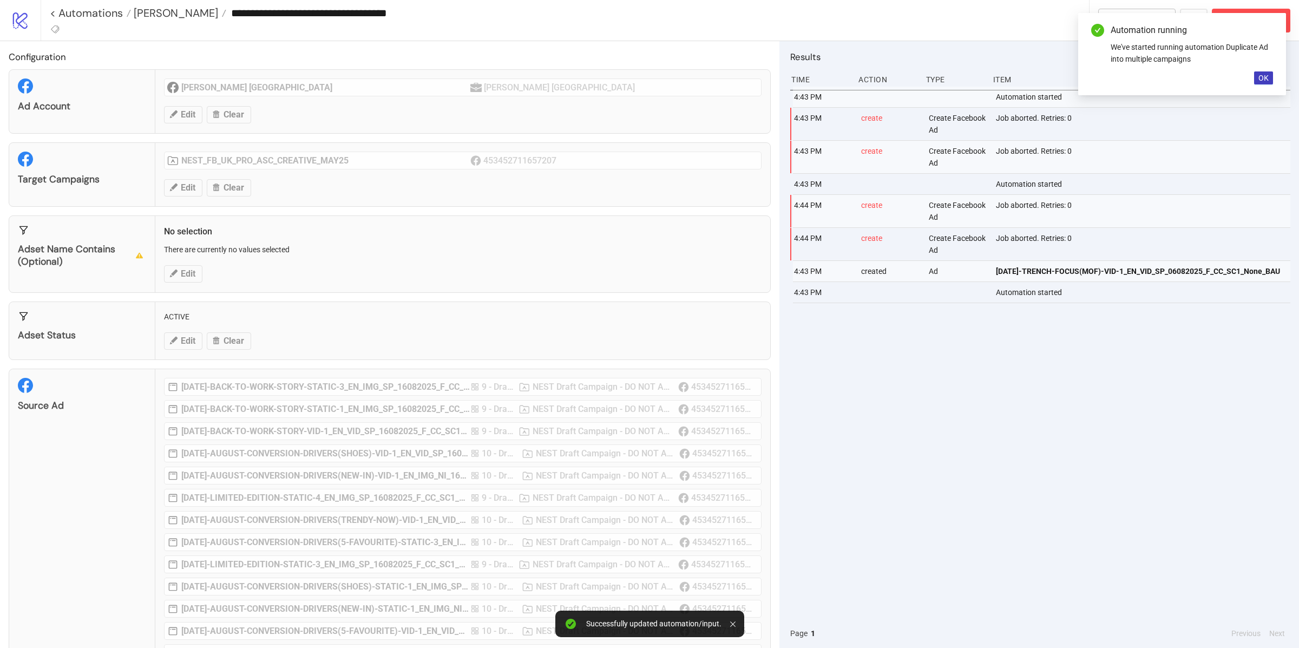
scroll to position [185, 0]
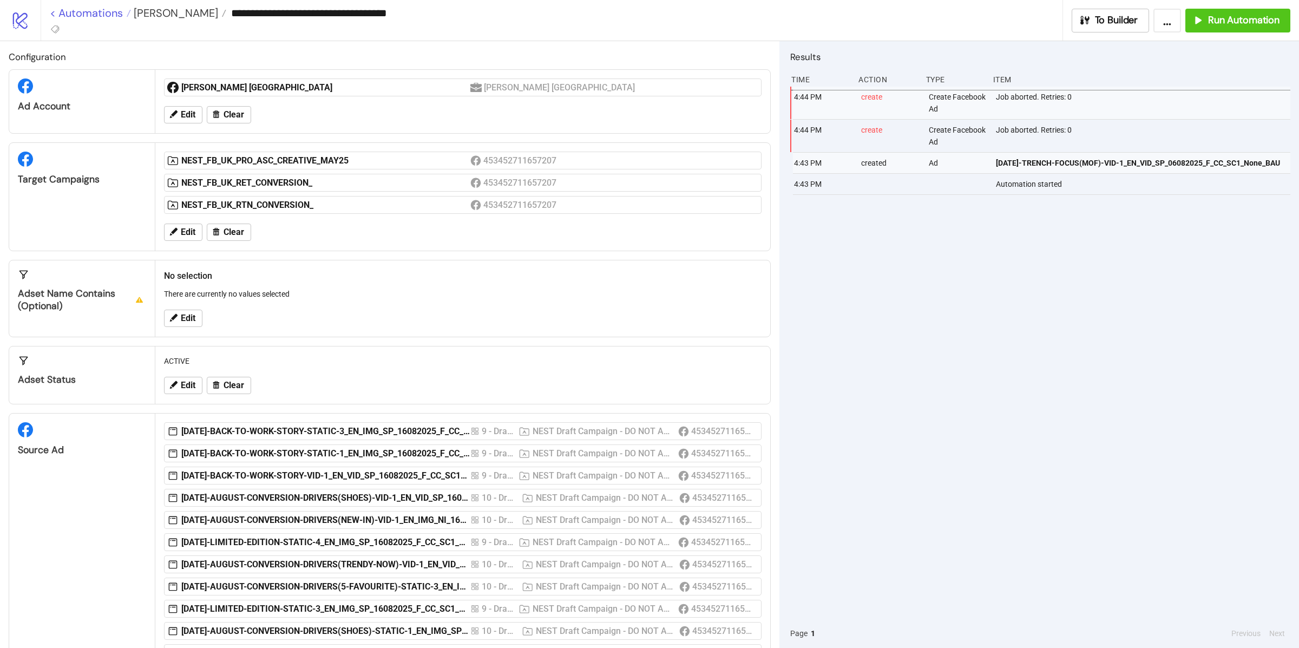
click at [57, 15] on link "< Automations" at bounding box center [90, 13] width 81 height 11
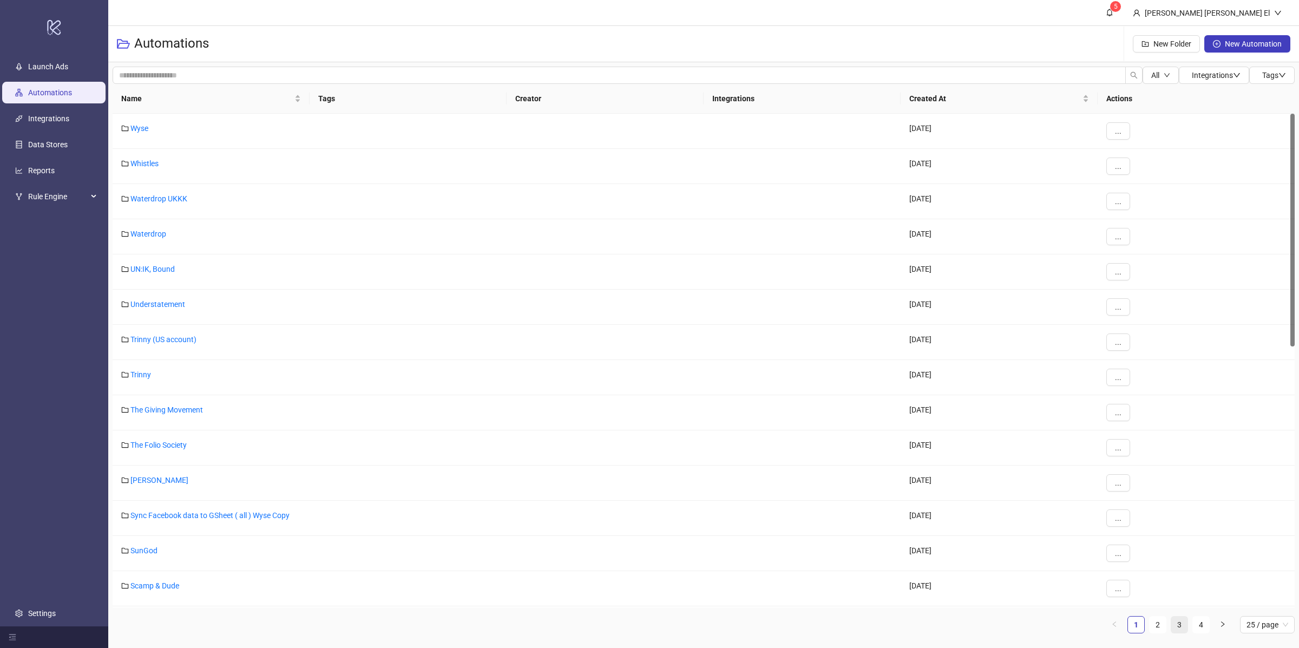
click at [1179, 625] on link "3" at bounding box center [1179, 625] width 16 height 16
click at [1160, 626] on link "2" at bounding box center [1158, 625] width 16 height 16
click at [172, 305] on link "[PERSON_NAME] EU" at bounding box center [164, 304] width 69 height 9
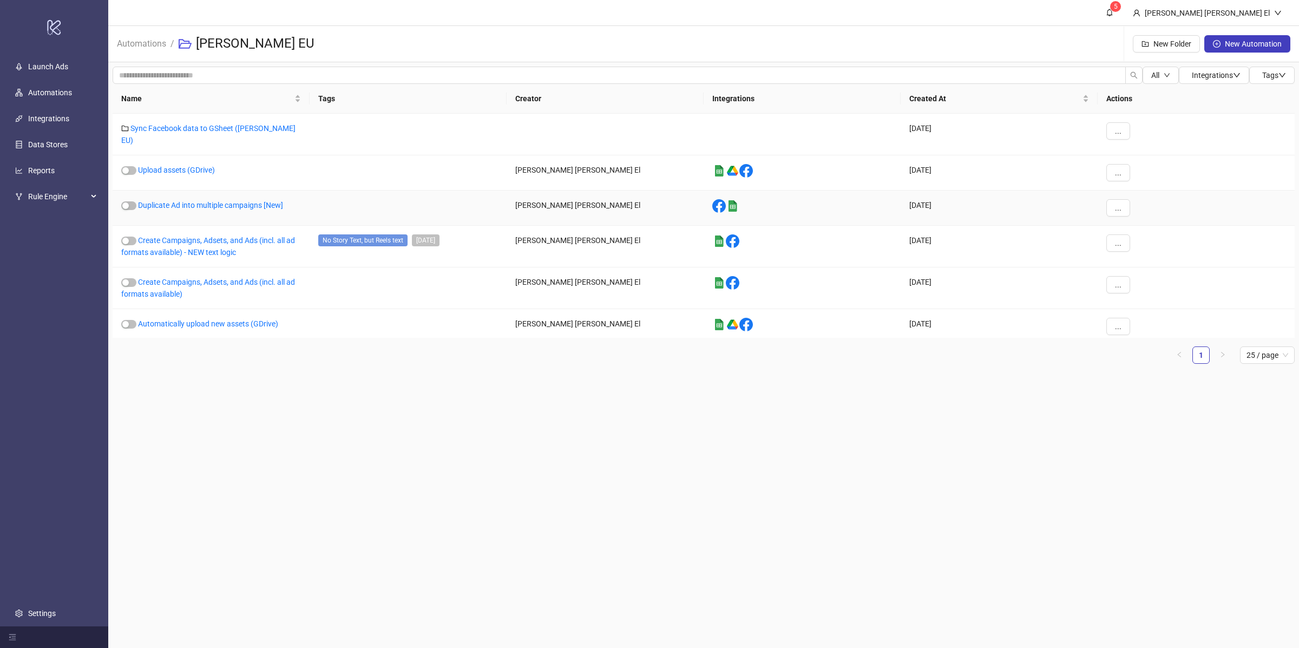
click at [201, 205] on div "Duplicate Ad into multiple campaigns [New]" at bounding box center [211, 208] width 197 height 35
click at [198, 201] on link "Duplicate Ad into multiple campaigns [New]" at bounding box center [210, 205] width 145 height 9
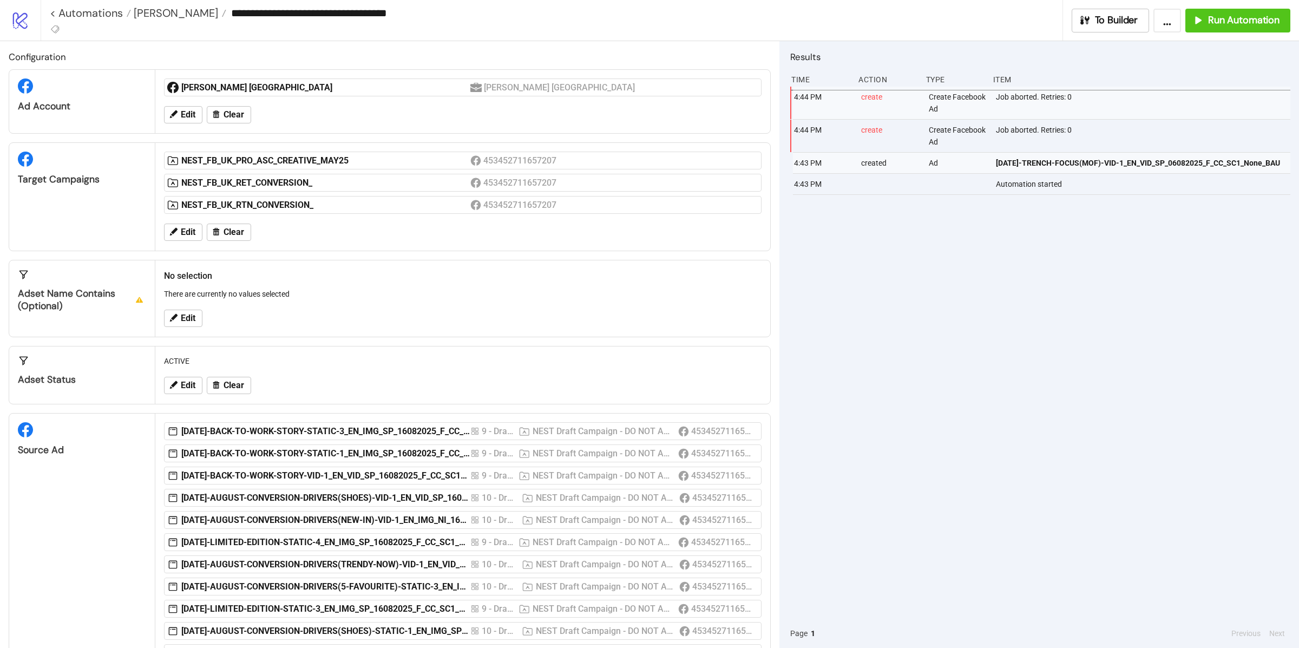
type input "**********"
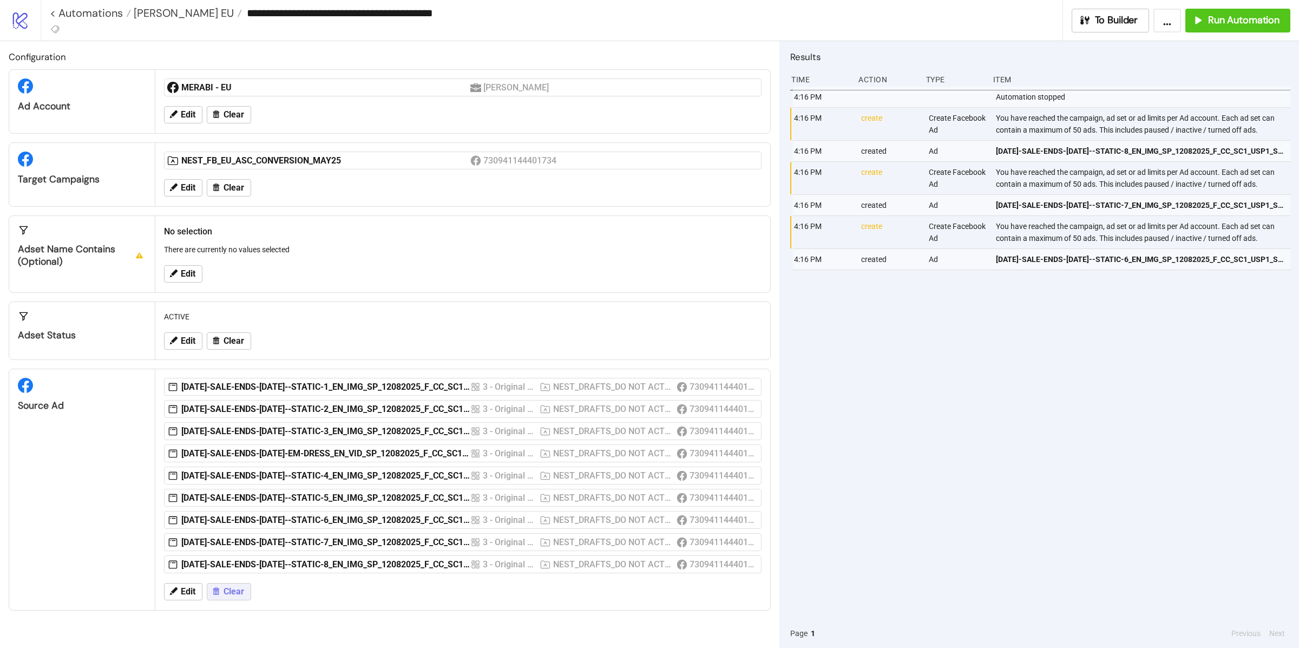
click at [244, 596] on span "Clear" at bounding box center [234, 592] width 21 height 10
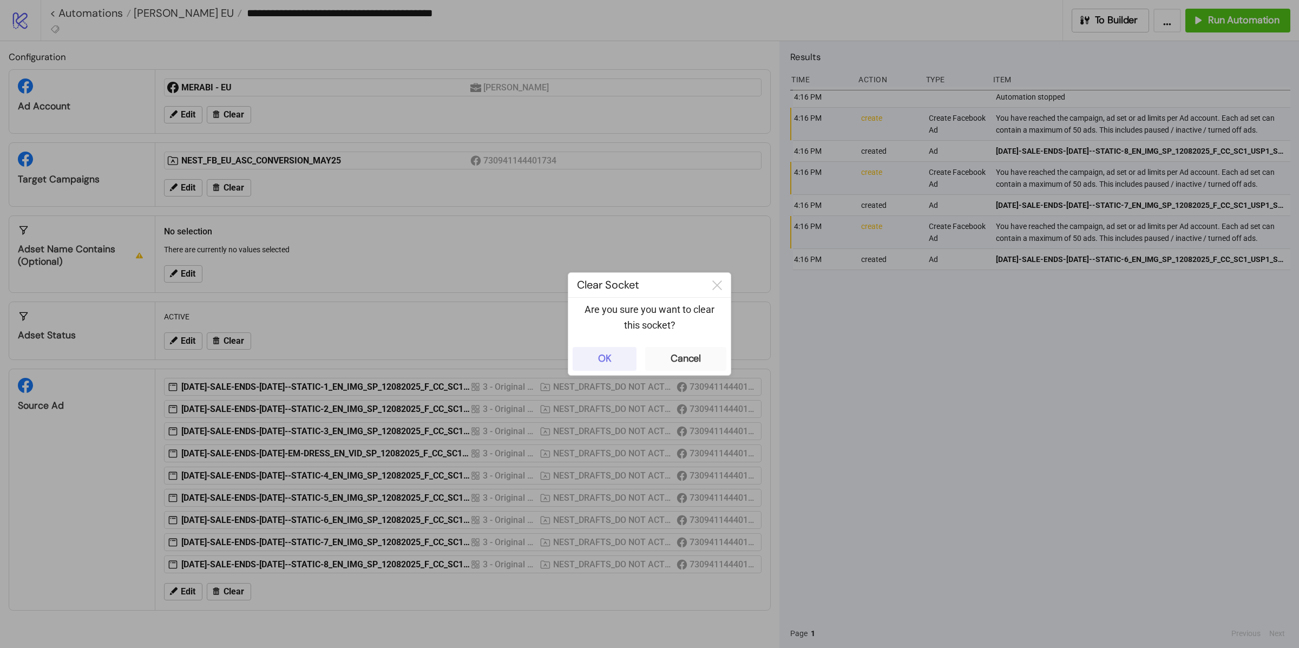
click at [585, 366] on button "OK" at bounding box center [605, 359] width 64 height 24
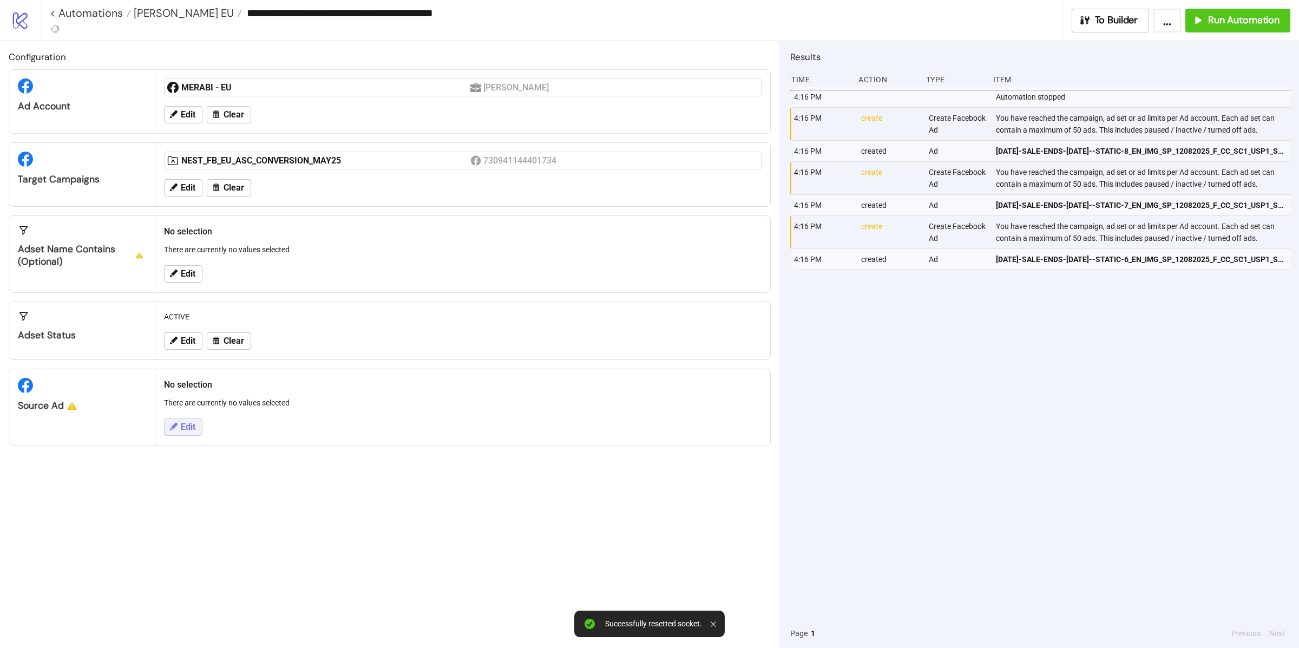
click at [190, 424] on span "Edit" at bounding box center [188, 427] width 15 height 10
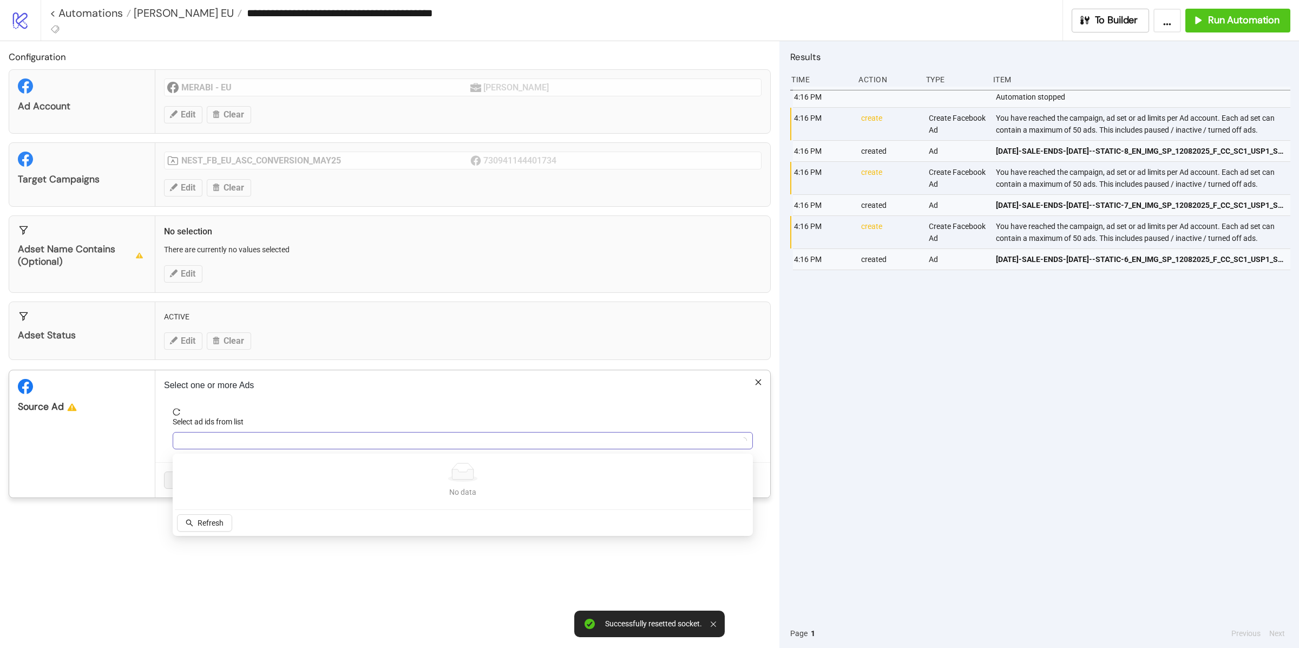
click at [240, 442] on div at bounding box center [457, 440] width 565 height 15
type input "****"
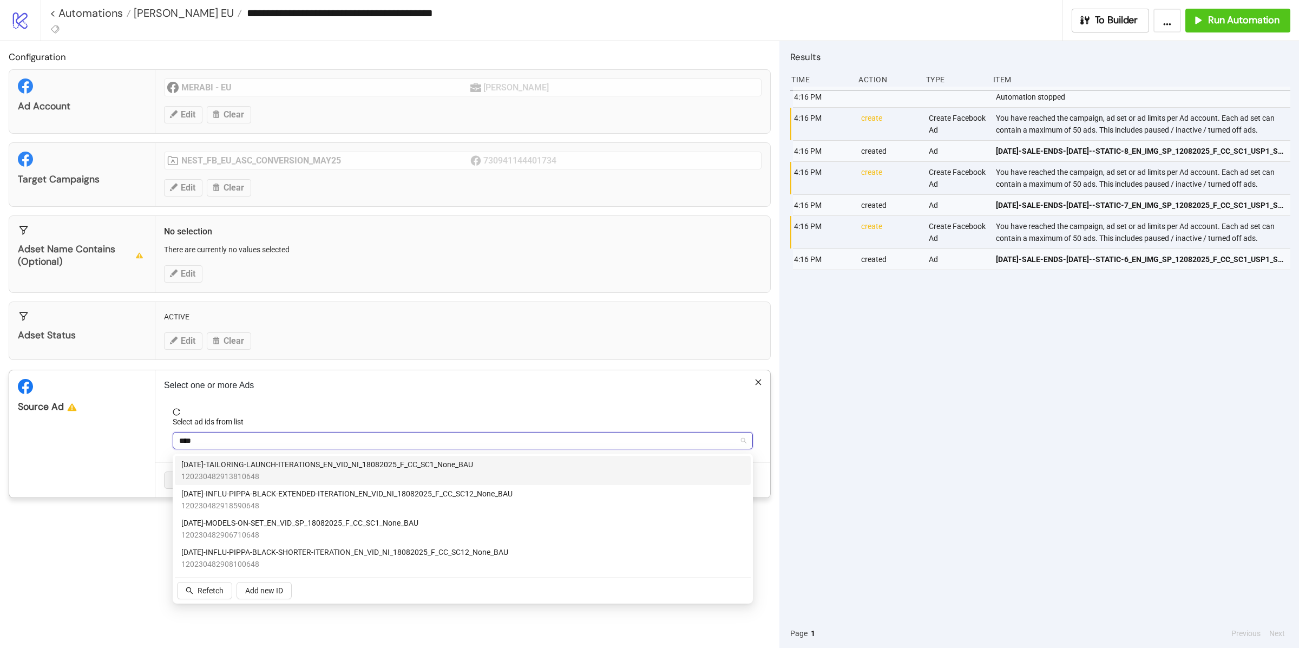
click at [238, 478] on span "120230482913810648" at bounding box center [327, 476] width 292 height 12
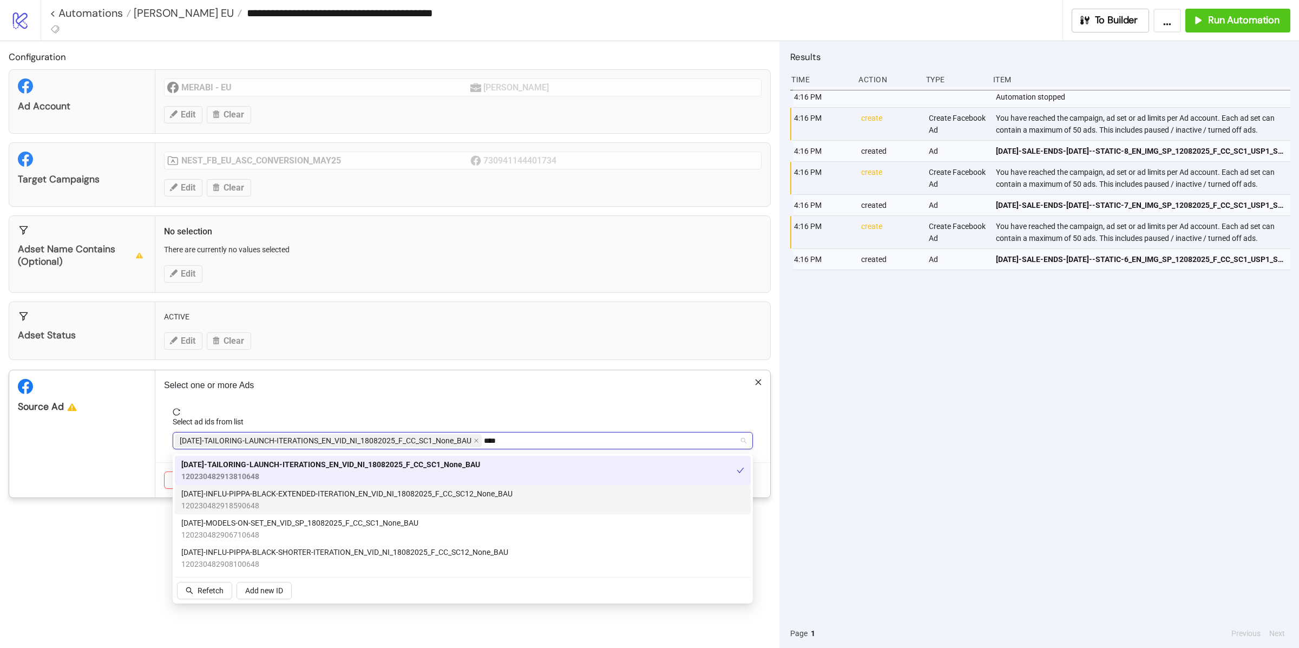
click at [238, 503] on span "120230482918590648" at bounding box center [346, 506] width 331 height 12
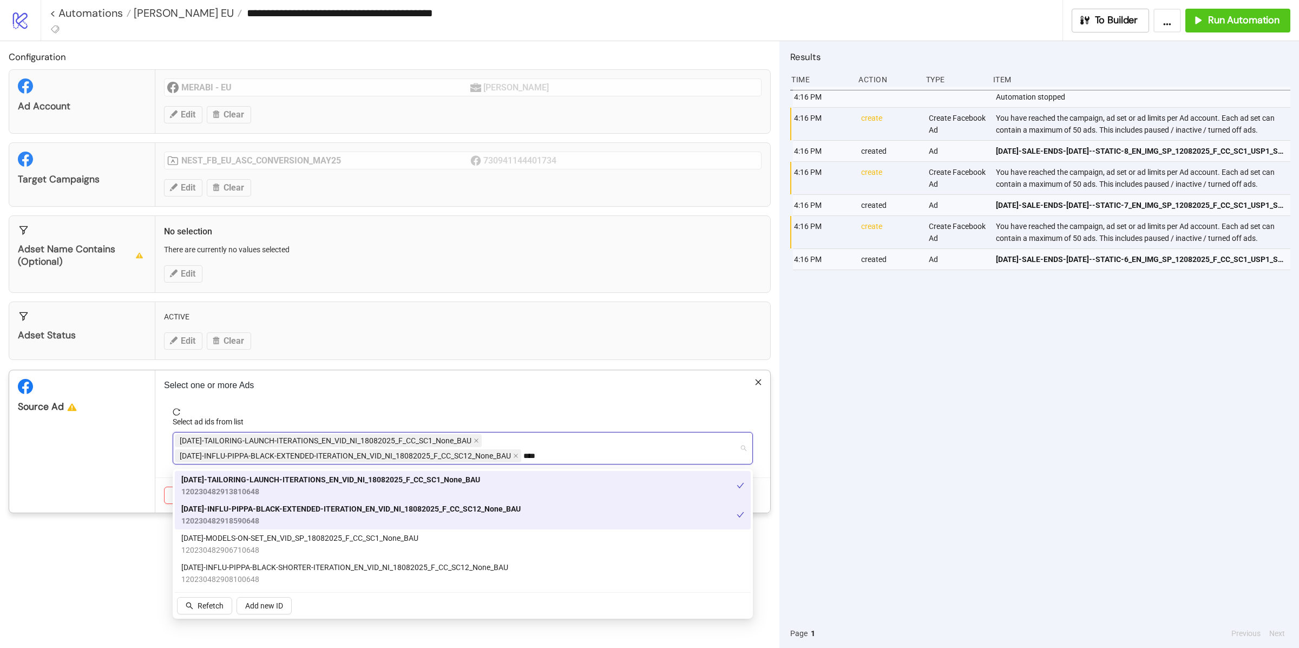
click at [238, 527] on div "AD251-INFLU-PIPPA-BLACK-EXTENDED-ITERATION_EN_VID_NI_18082025_F_CC_SC12_None_BA…" at bounding box center [463, 514] width 576 height 29
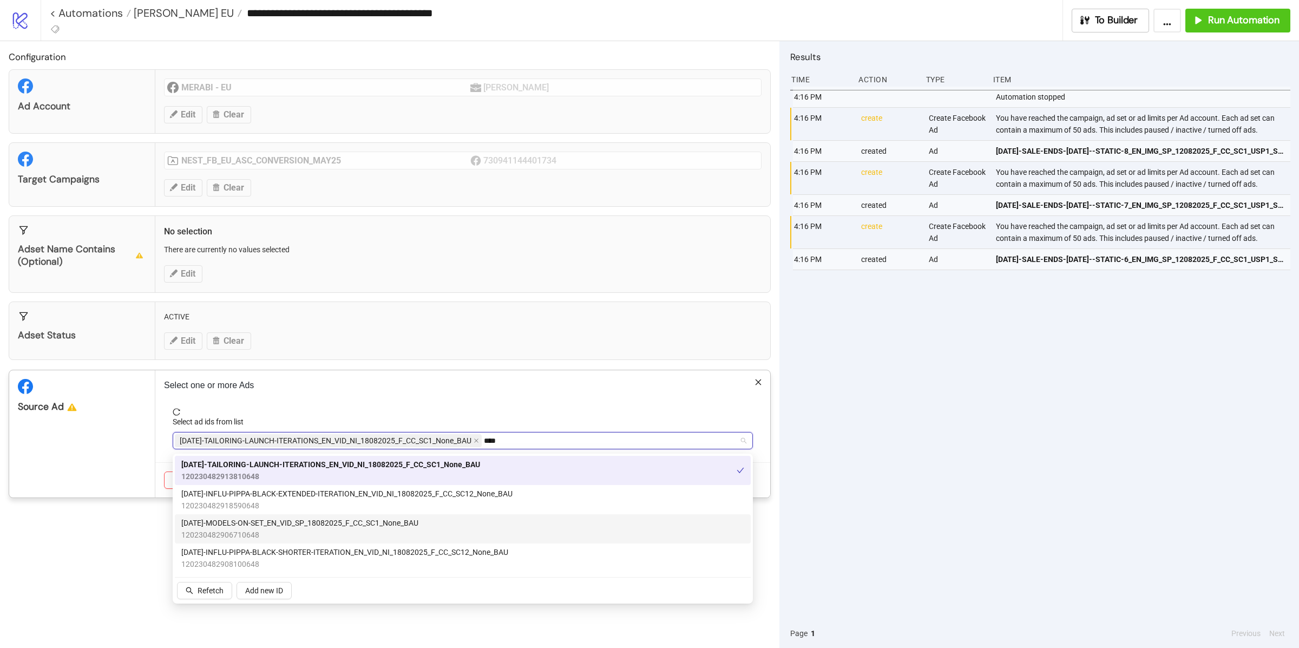
click at [238, 529] on span "120230482906710648" at bounding box center [299, 535] width 237 height 12
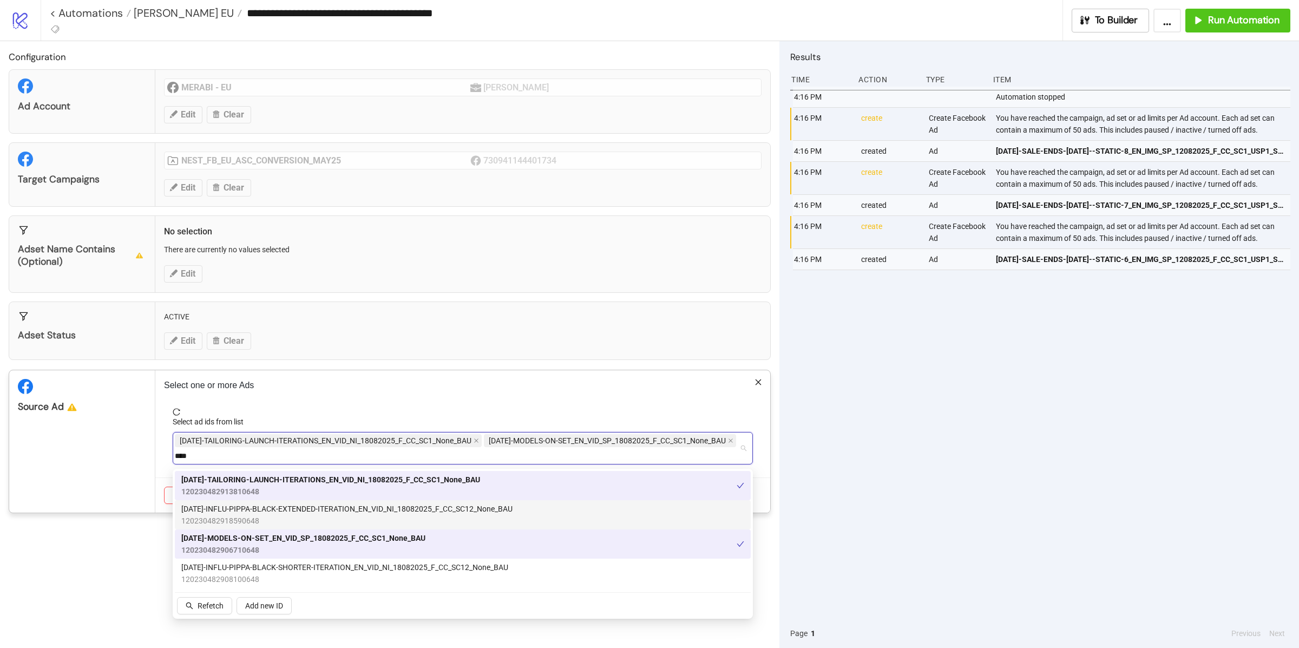
click at [238, 500] on div "AD251-INFLU-PIPPA-BLACK-EXTENDED-ITERATION_EN_VID_NI_18082025_F_CC_SC12_None_BA…" at bounding box center [463, 514] width 576 height 29
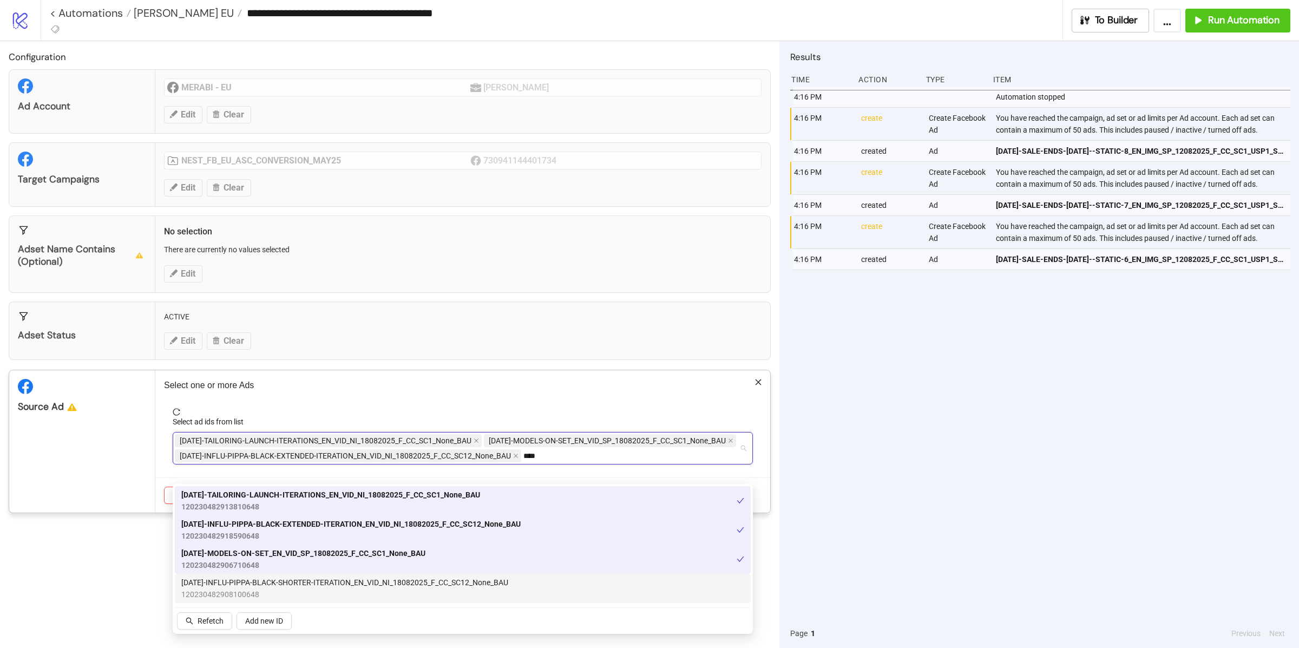
click at [238, 577] on span "[DATE]-INFLU-PIPPA-BLACK-SHORTER-ITERATION_EN_VID_NI_18082025_F_CC_SC12_None_BAU" at bounding box center [344, 582] width 327 height 12
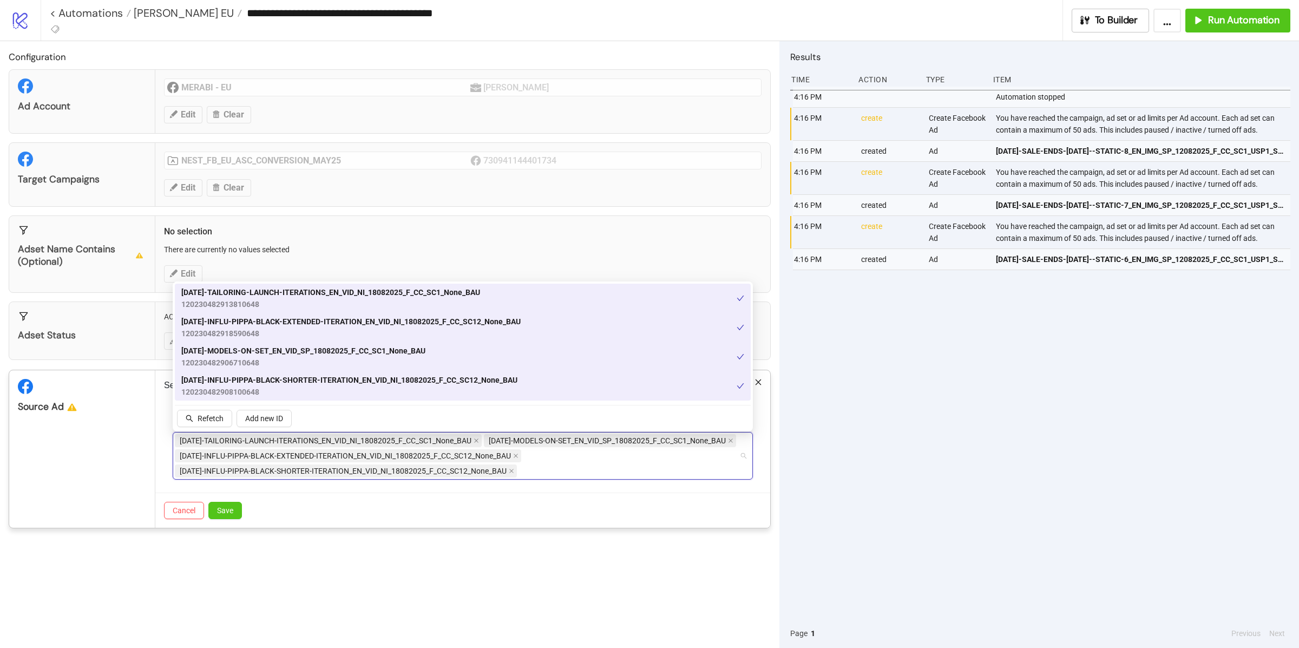
click at [237, 516] on div "Cancel Save" at bounding box center [462, 510] width 615 height 35
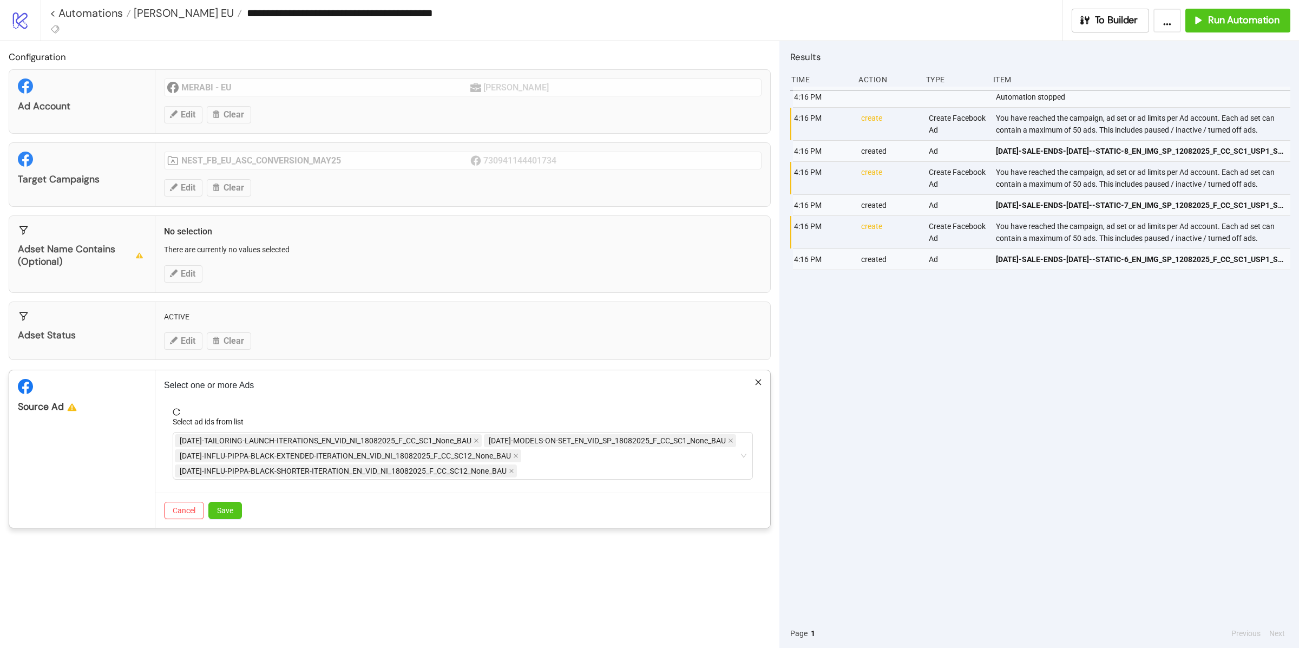
click at [237, 528] on div "Cancel Save" at bounding box center [462, 510] width 615 height 35
click at [233, 519] on button "Save" at bounding box center [225, 510] width 34 height 17
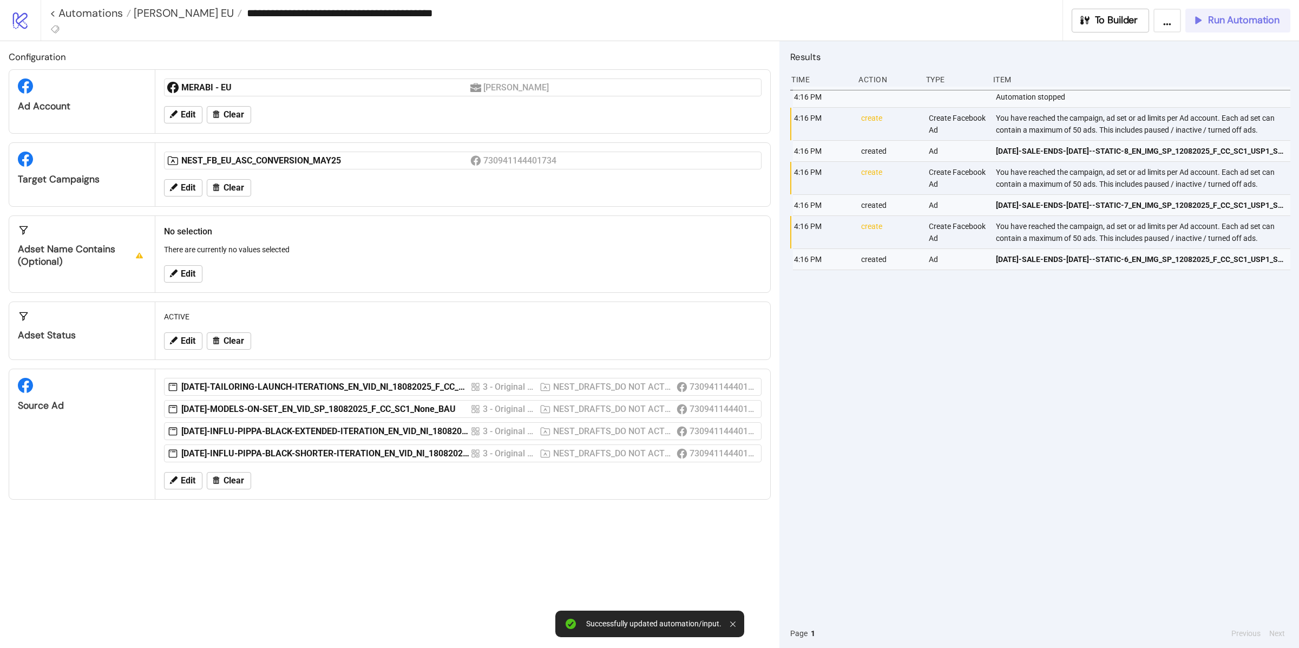
click at [1210, 30] on button "Run Automation" at bounding box center [1237, 21] width 105 height 24
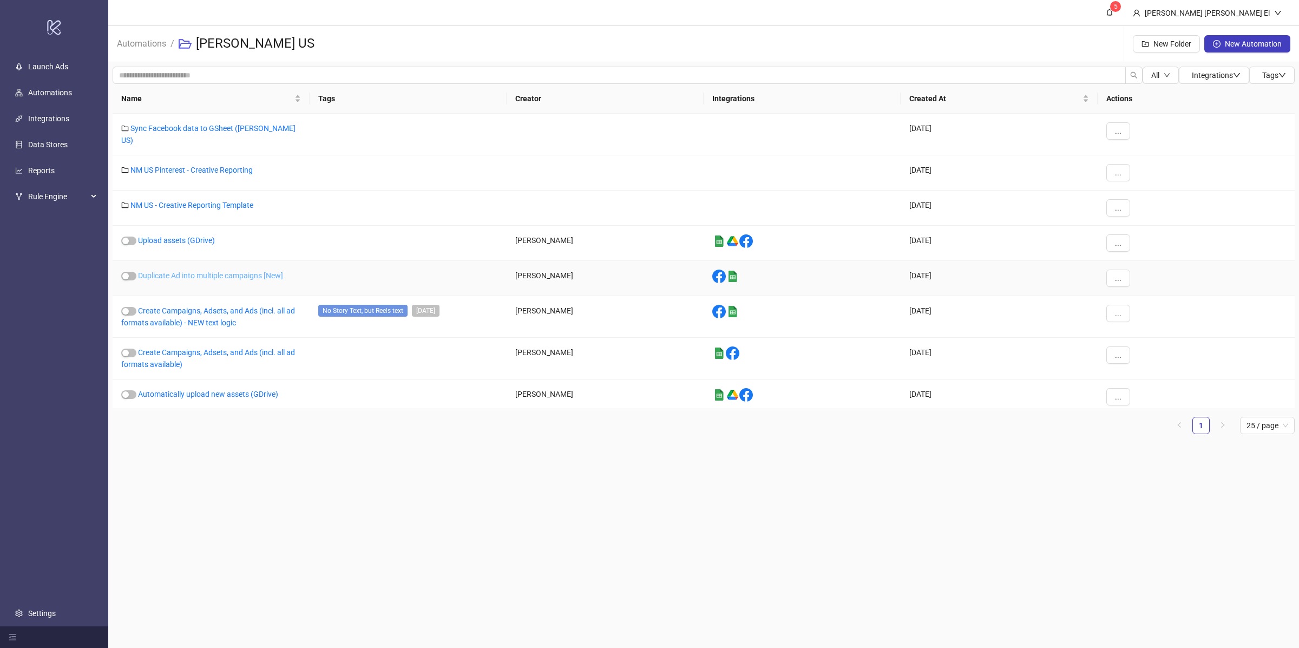
click at [178, 272] on link "Duplicate Ad into multiple campaigns [New]" at bounding box center [210, 275] width 145 height 9
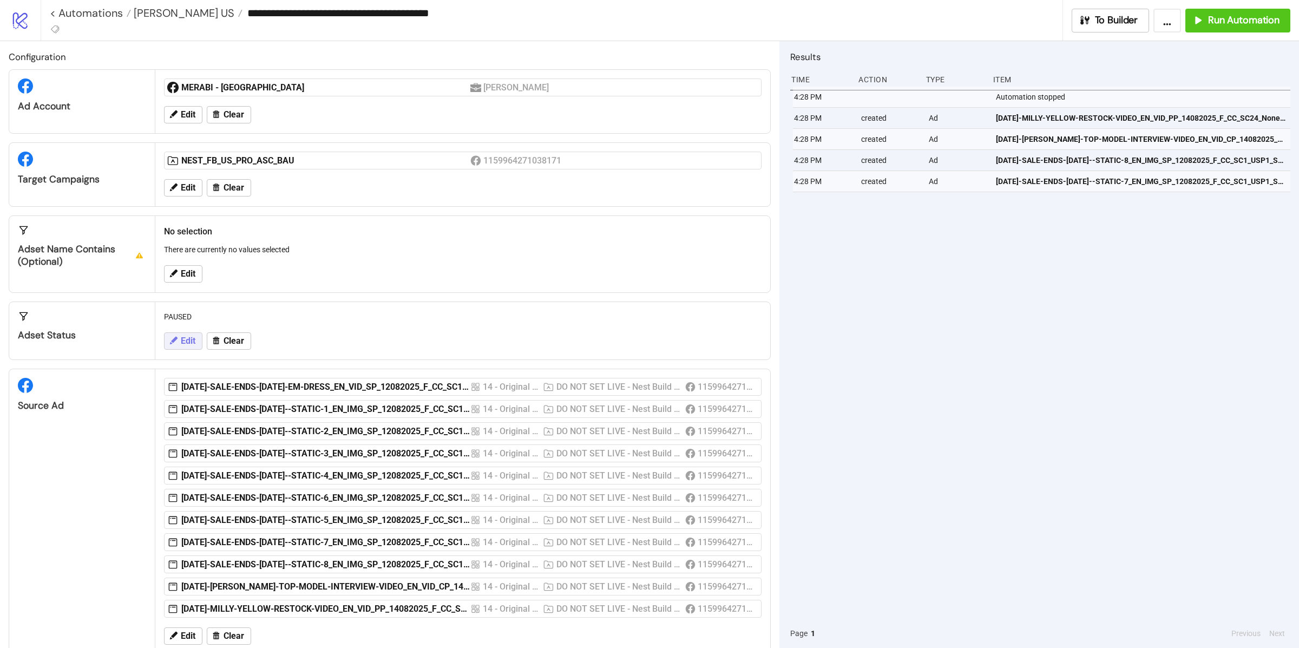
click at [194, 346] on span "Edit" at bounding box center [188, 341] width 15 height 10
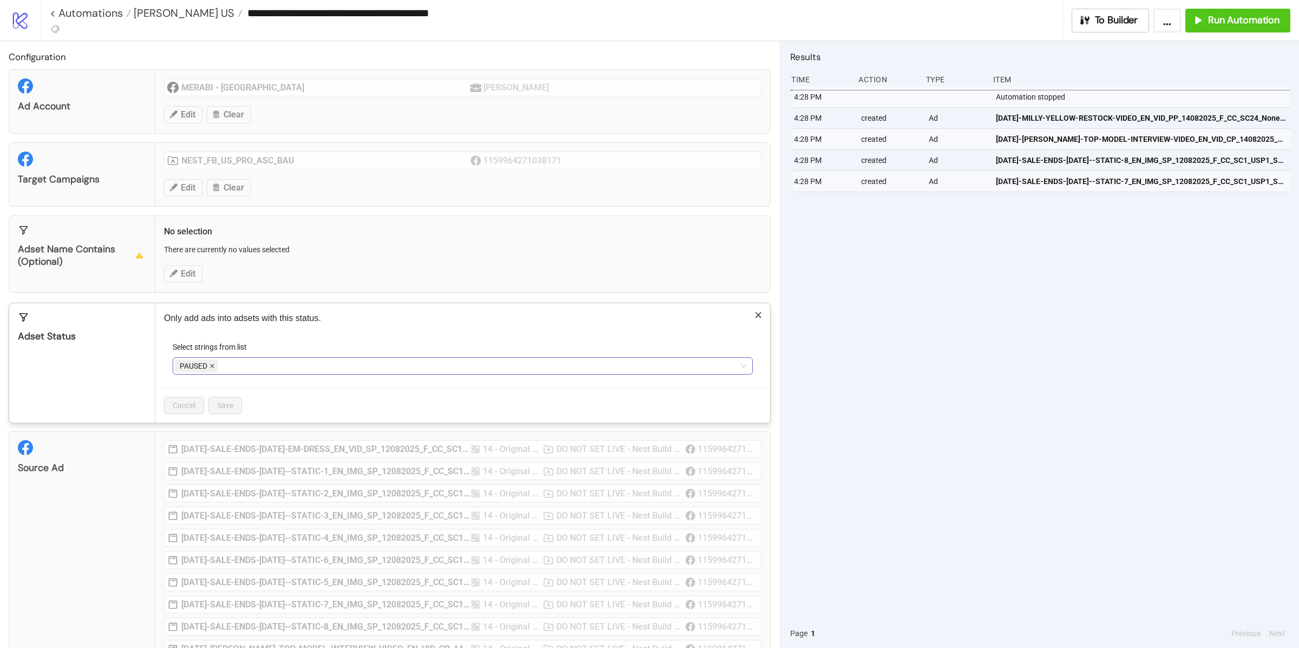
click at [213, 369] on icon "close" at bounding box center [211, 365] width 5 height 5
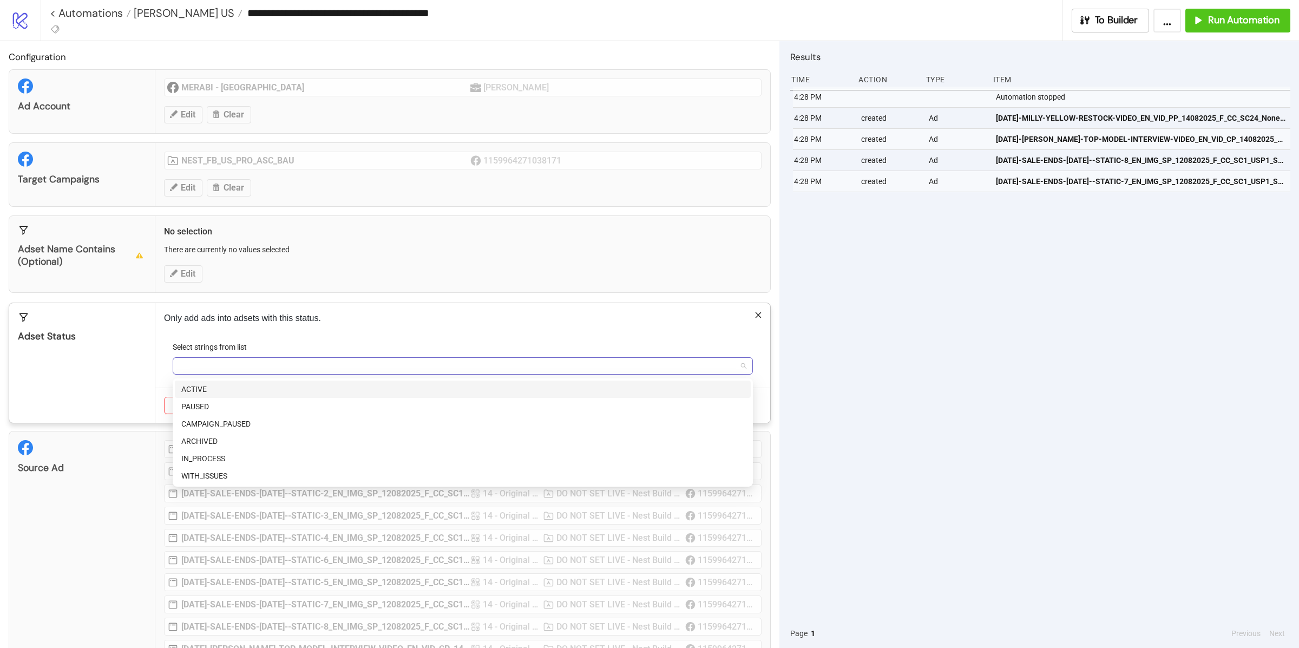
click at [210, 372] on div at bounding box center [457, 365] width 565 height 15
click at [209, 389] on div "ACTIVE" at bounding box center [462, 389] width 563 height 12
click at [159, 374] on div "Only add ads into adsets with this status. Select strings from list ACTIVE Canc…" at bounding box center [462, 363] width 615 height 120
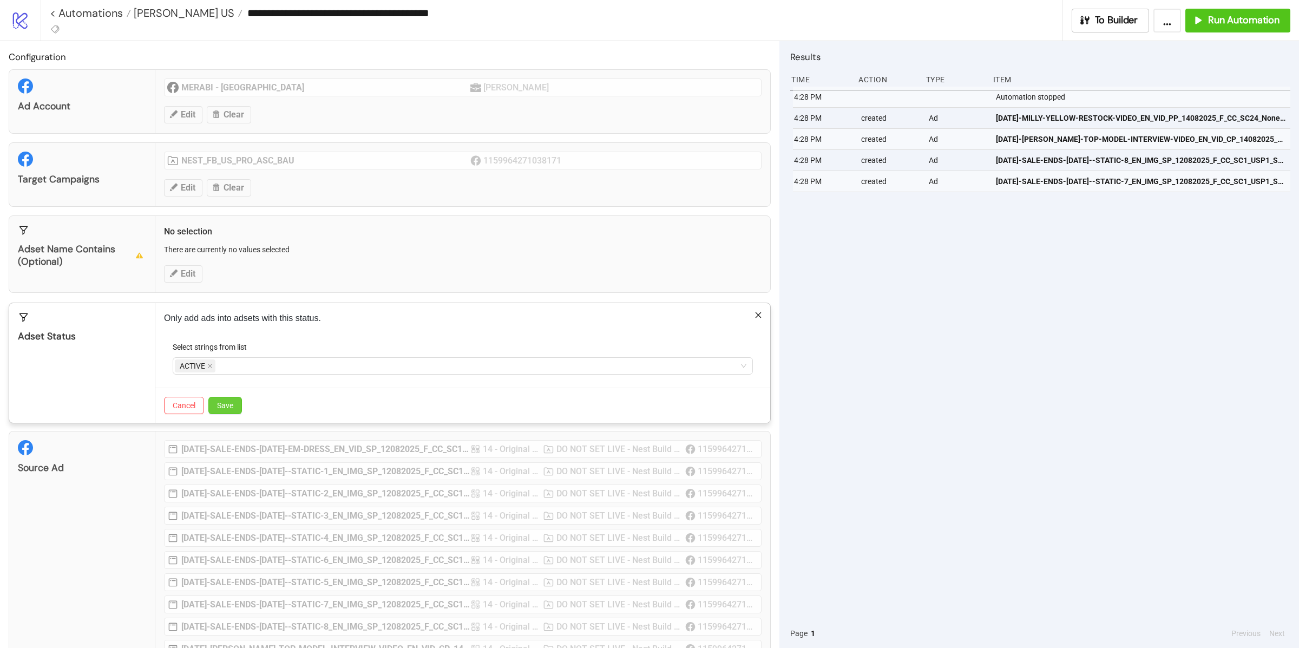
click at [228, 408] on span "Save" at bounding box center [225, 405] width 16 height 9
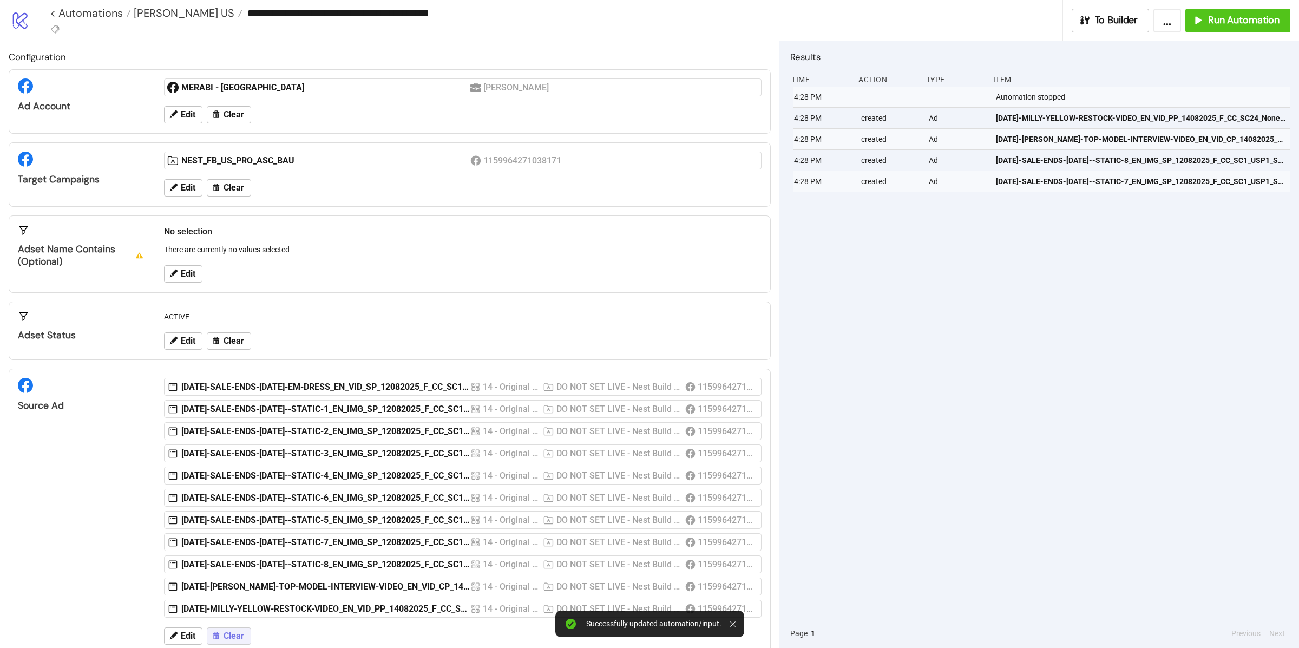
click at [245, 642] on button "Clear" at bounding box center [229, 635] width 44 height 17
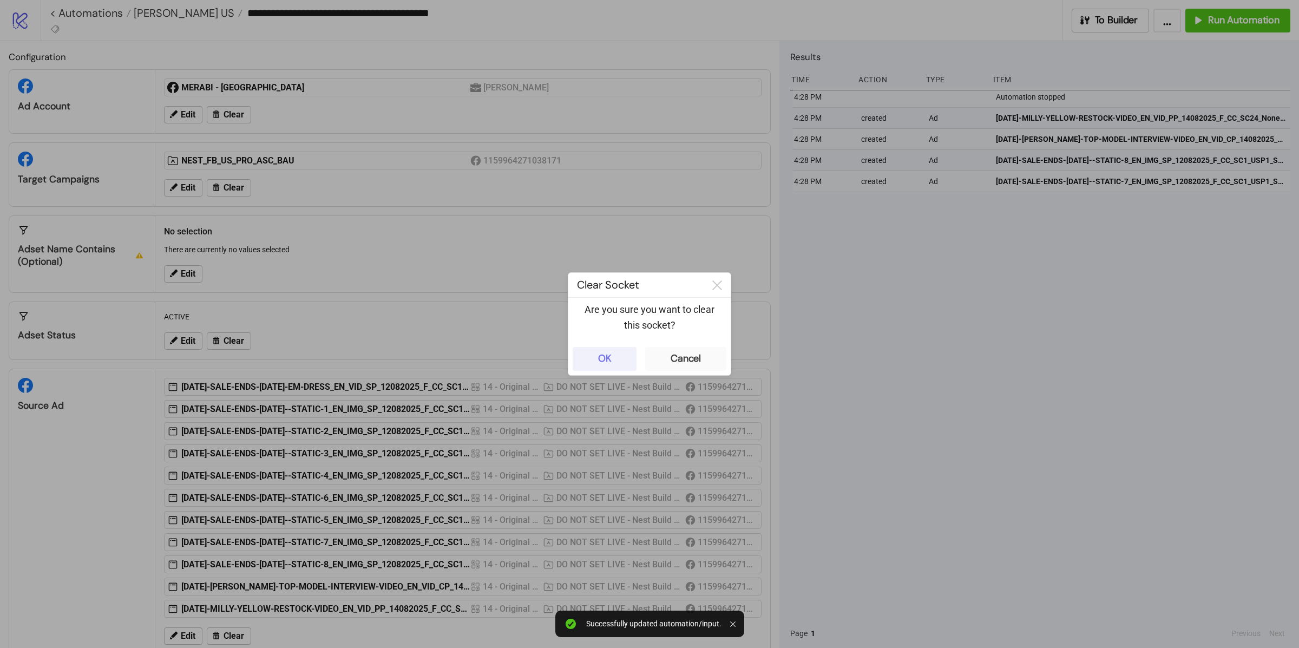
click at [597, 356] on button "OK" at bounding box center [605, 359] width 64 height 24
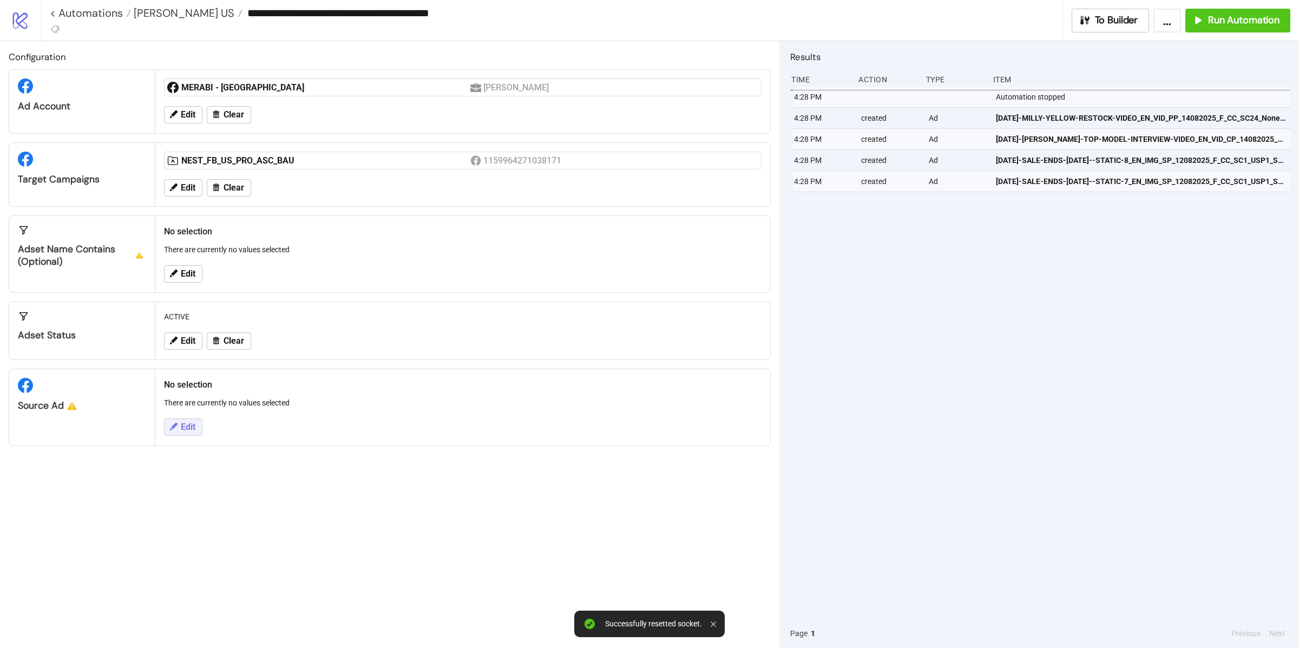
click at [192, 430] on span "Edit" at bounding box center [188, 427] width 15 height 10
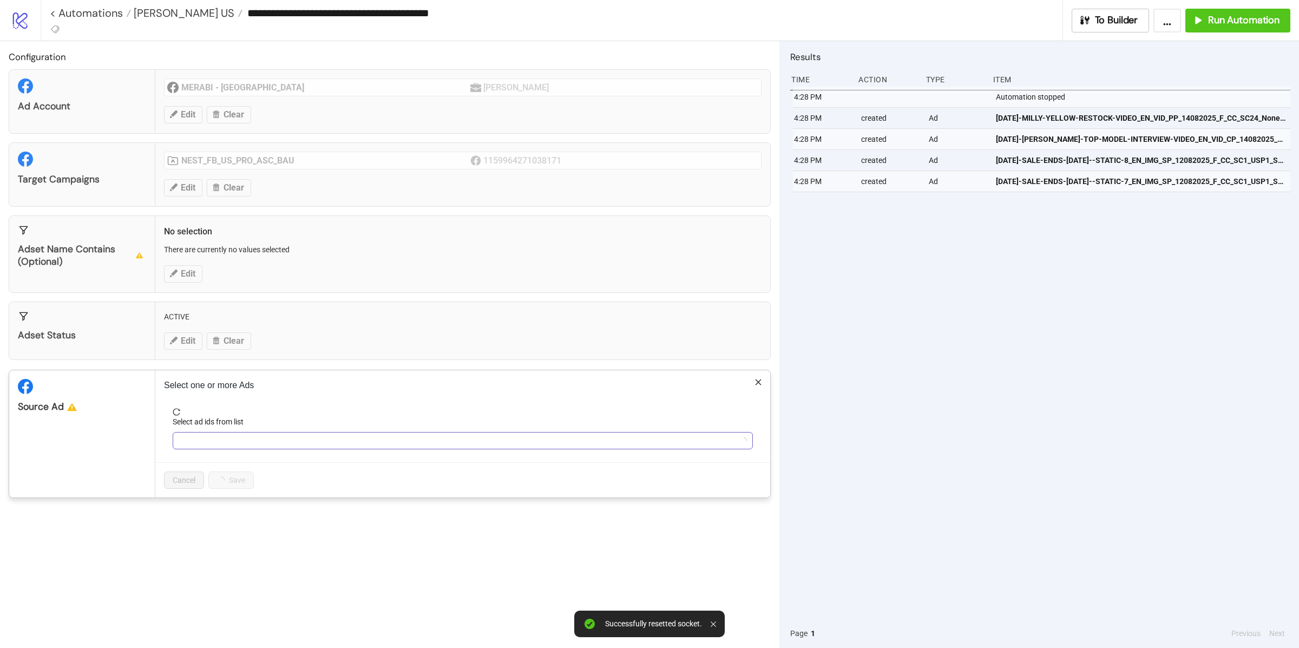
click at [239, 444] on div at bounding box center [457, 440] width 565 height 15
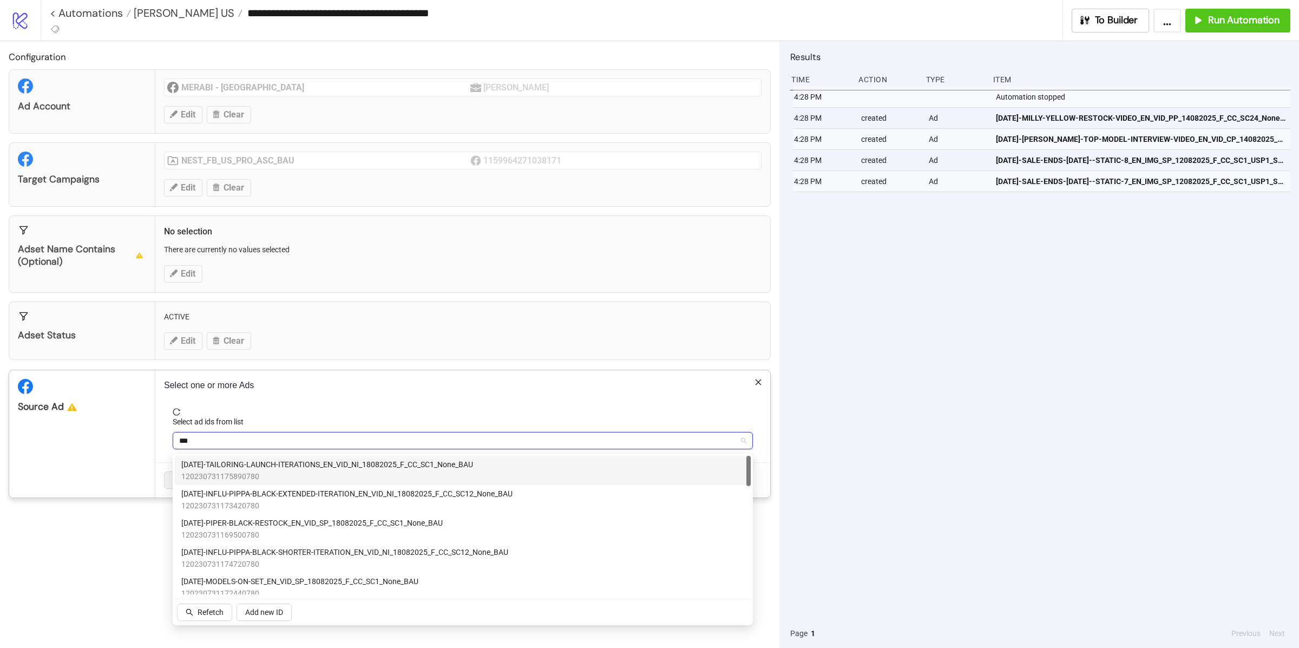
type input "****"
click at [237, 461] on span "[DATE]-TAILORING-LAUNCH-ITERATIONS_EN_VID_NI_18082025_F_CC_SC1_None_BAU" at bounding box center [327, 464] width 292 height 12
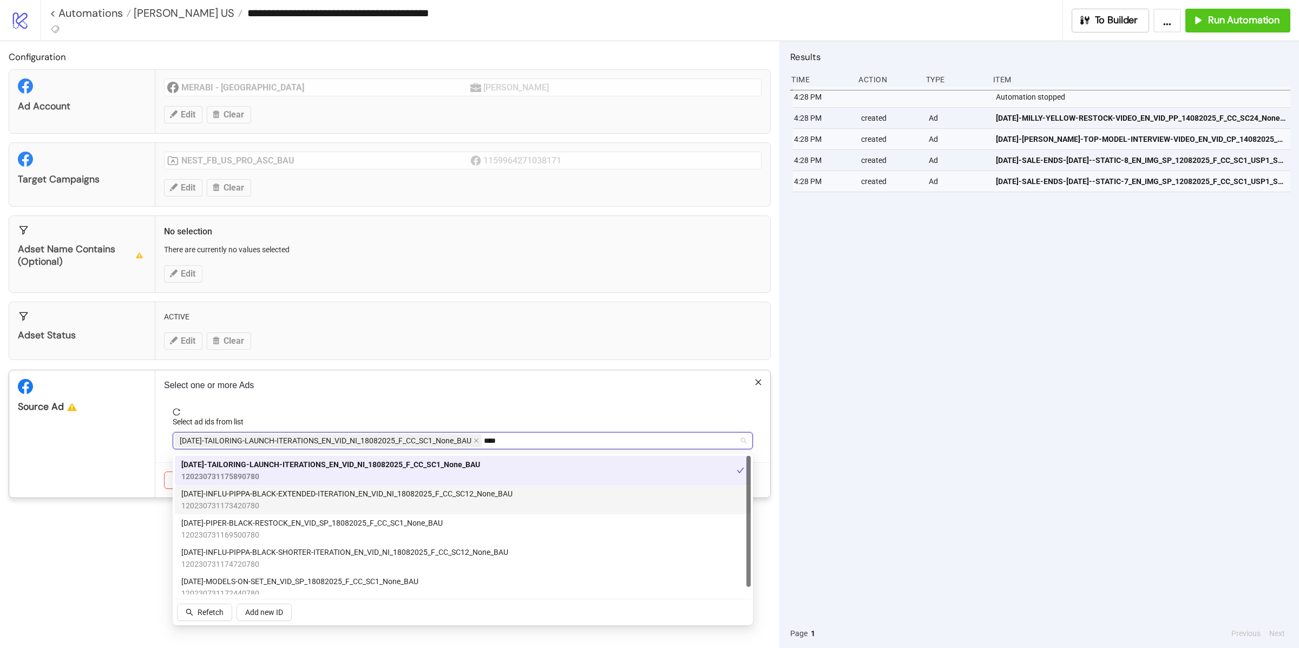
click at [230, 501] on span "120230731173420780" at bounding box center [346, 506] width 331 height 12
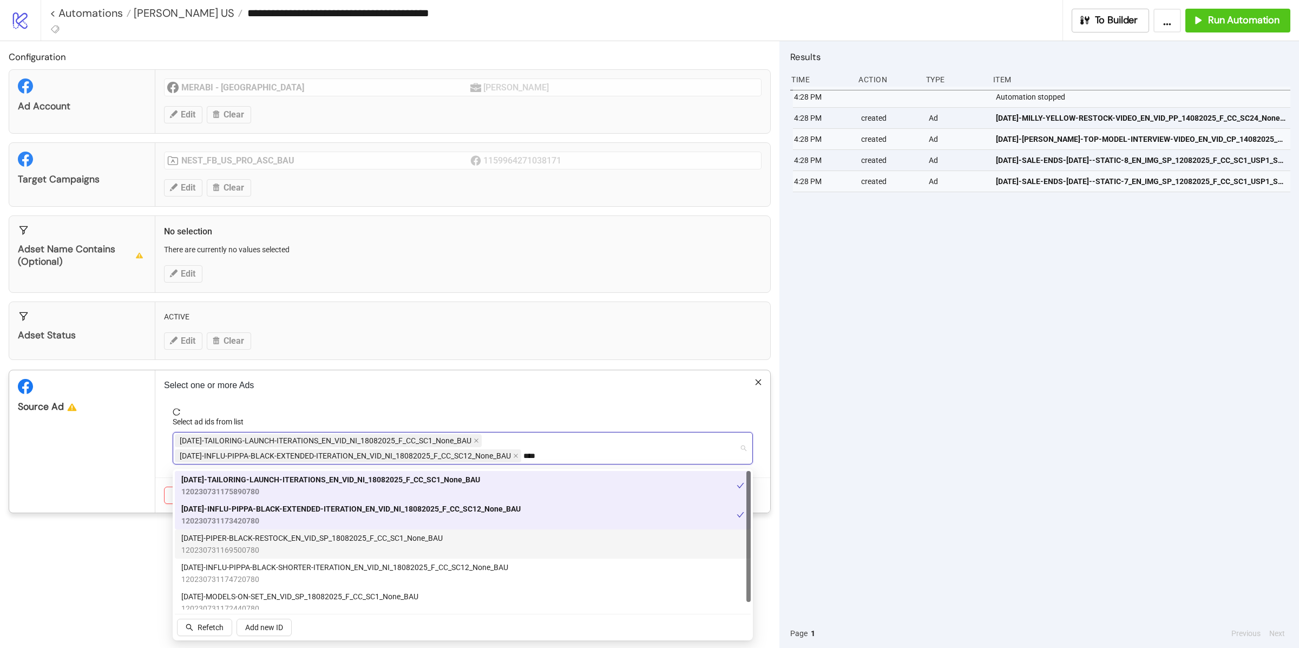
scroll to position [3, 0]
click at [230, 536] on span "[DATE]-PIPER-BLACK-RESTOCK_EN_VID_SP_18082025_F_CC_SC1_None_BAU" at bounding box center [311, 535] width 261 height 12
click at [230, 536] on div "Configuration Ad Account MERABI - US [PERSON_NAME] Edit Clear Target Campaigns …" at bounding box center [389, 344] width 779 height 607
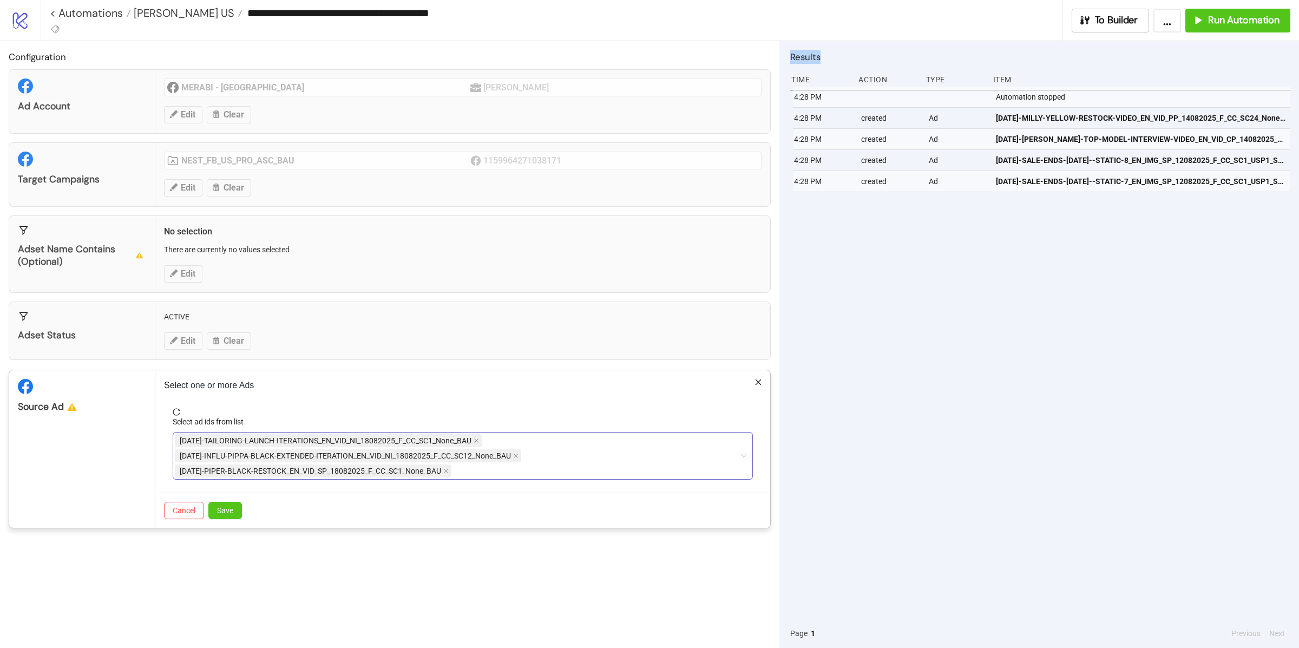
type input "****"
click at [493, 471] on div "[DATE]-TAILORING-LAUNCH-ITERATIONS_EN_VID_NI_18082025_F_CC_SC1_None_BAU [DATE]-…" at bounding box center [457, 455] width 565 height 45
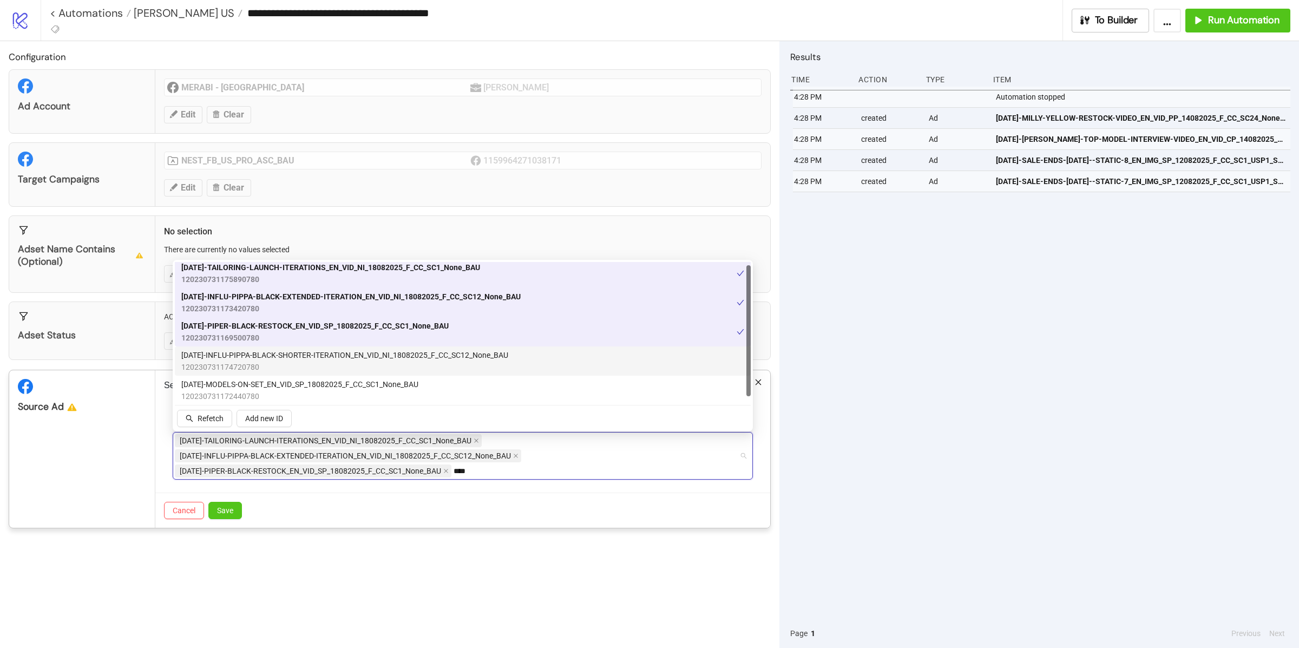
click at [257, 365] on span "120230731174720780" at bounding box center [344, 367] width 327 height 12
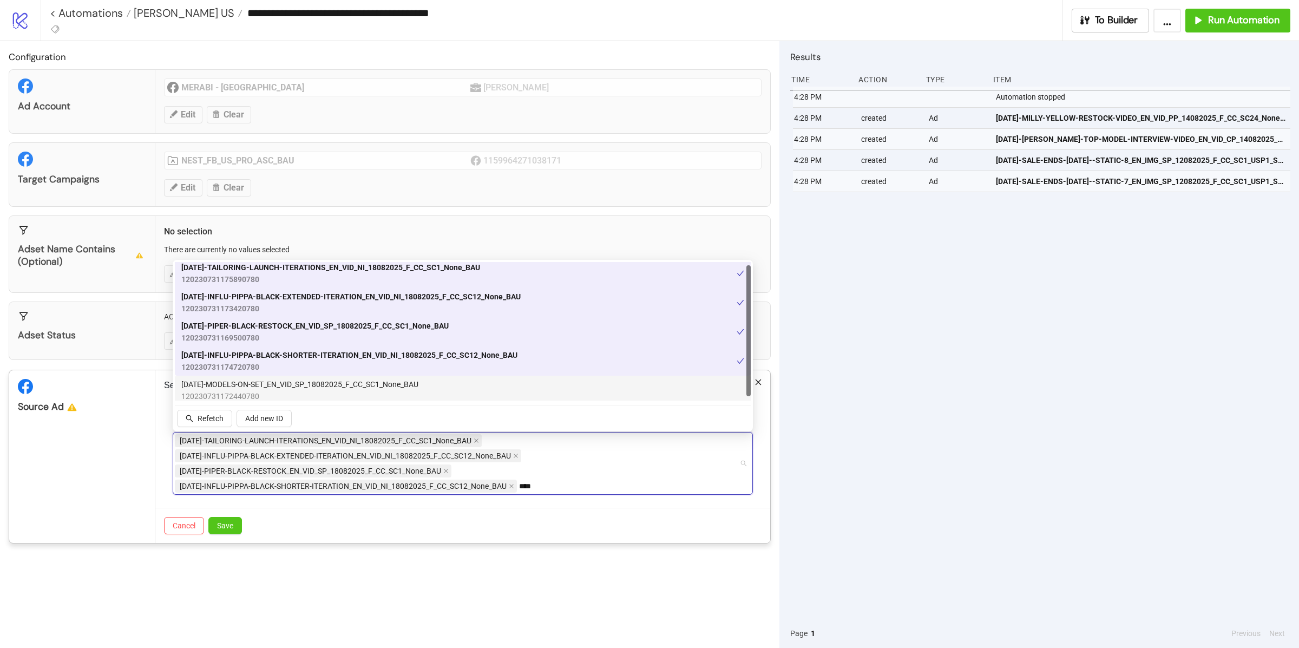
click at [257, 382] on span "[DATE]-MODELS-ON-SET_EN_VID_SP_18082025_F_CC_SC1_None_BAU" at bounding box center [299, 384] width 237 height 12
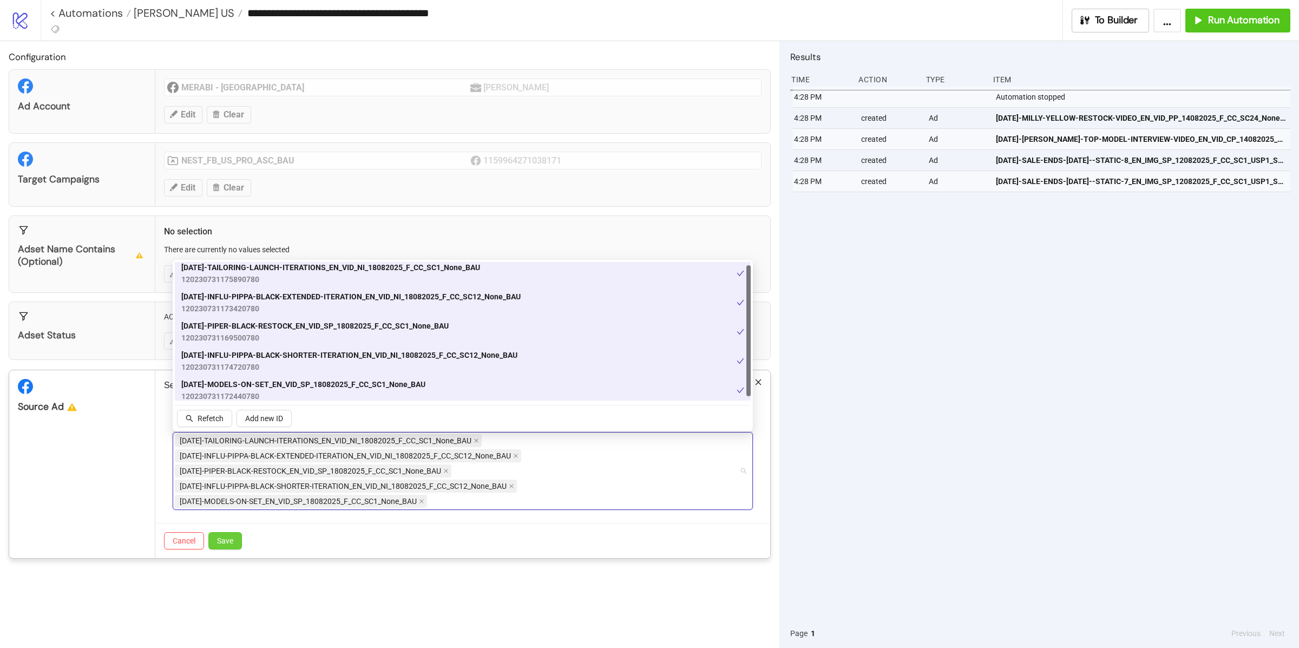
click at [233, 548] on button "Save" at bounding box center [225, 540] width 34 height 17
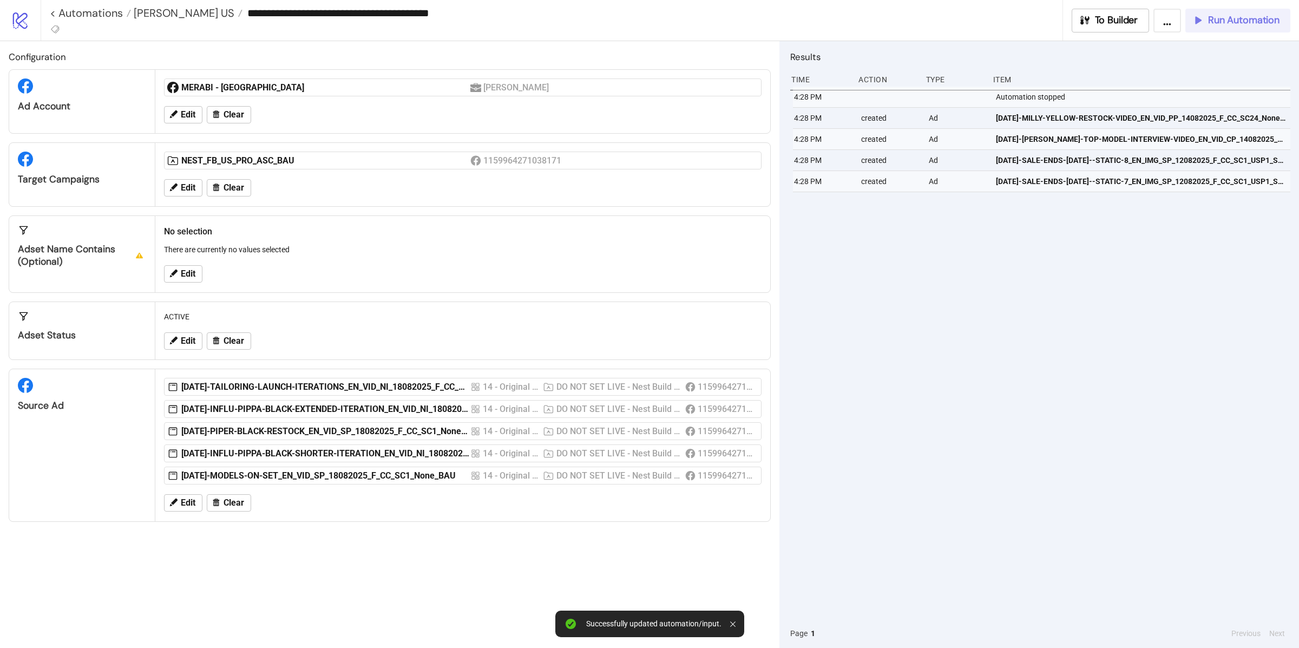
click at [1220, 22] on span "Run Automation" at bounding box center [1243, 20] width 71 height 12
